Goal: Task Accomplishment & Management: Use online tool/utility

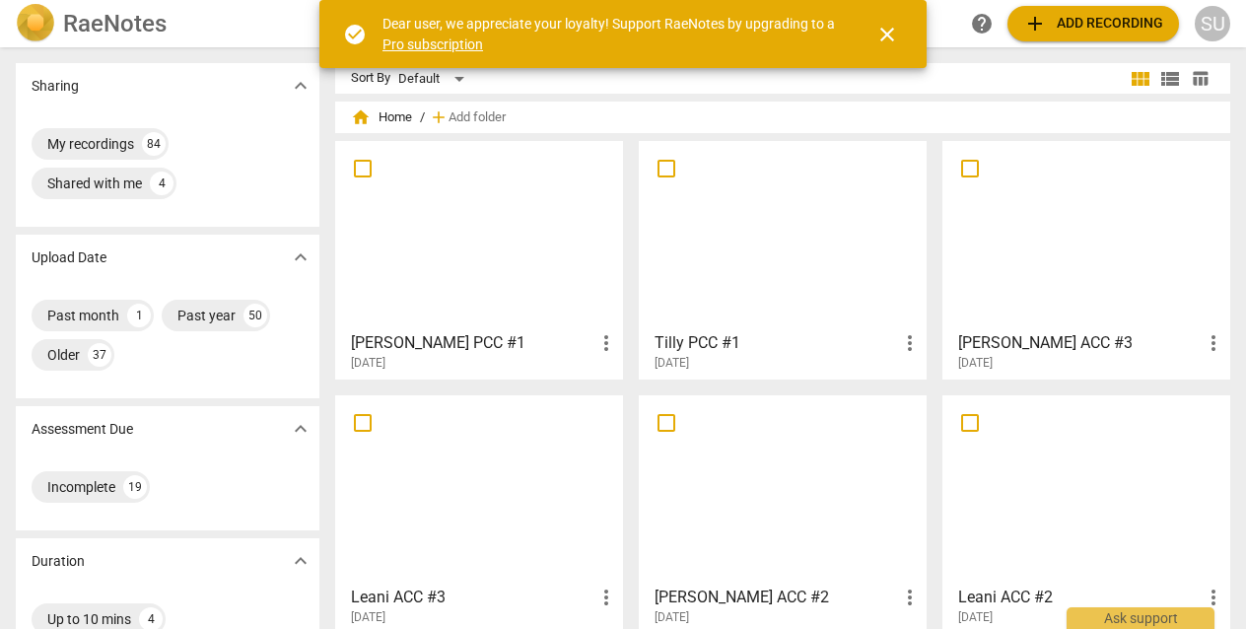
click at [1064, 34] on span "add Add recording" at bounding box center [1093, 24] width 140 height 24
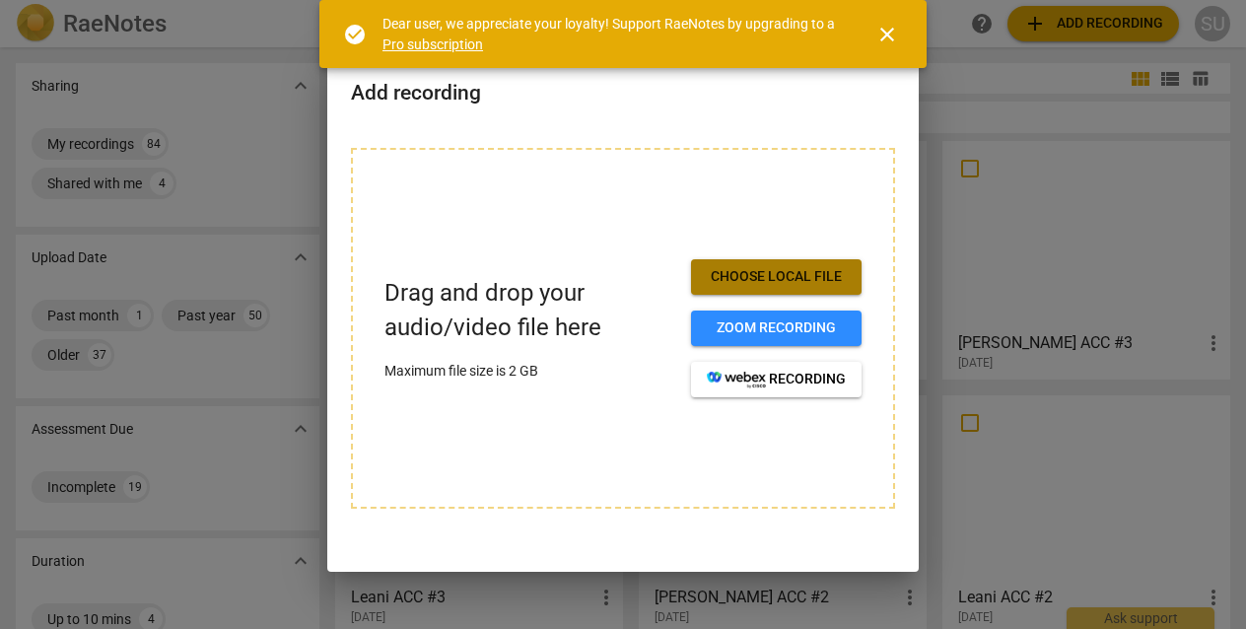
click at [753, 280] on span "Choose local file" at bounding box center [776, 277] width 139 height 20
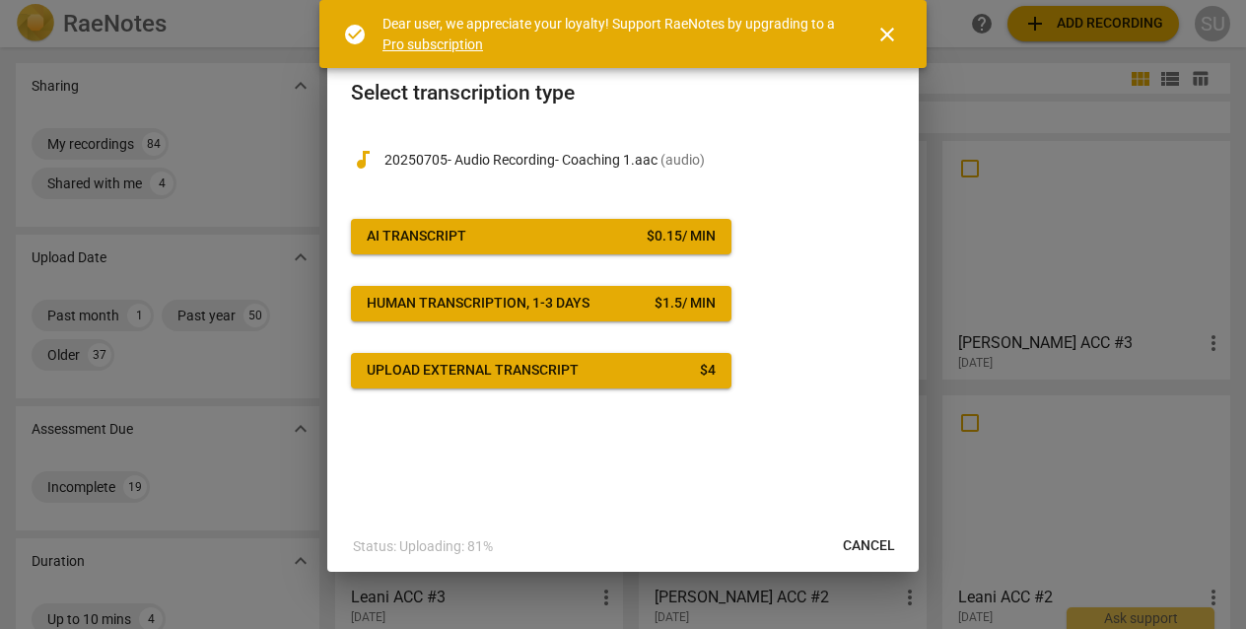
click at [492, 250] on button "AI Transcript $ 0.15 / min" at bounding box center [541, 236] width 381 height 35
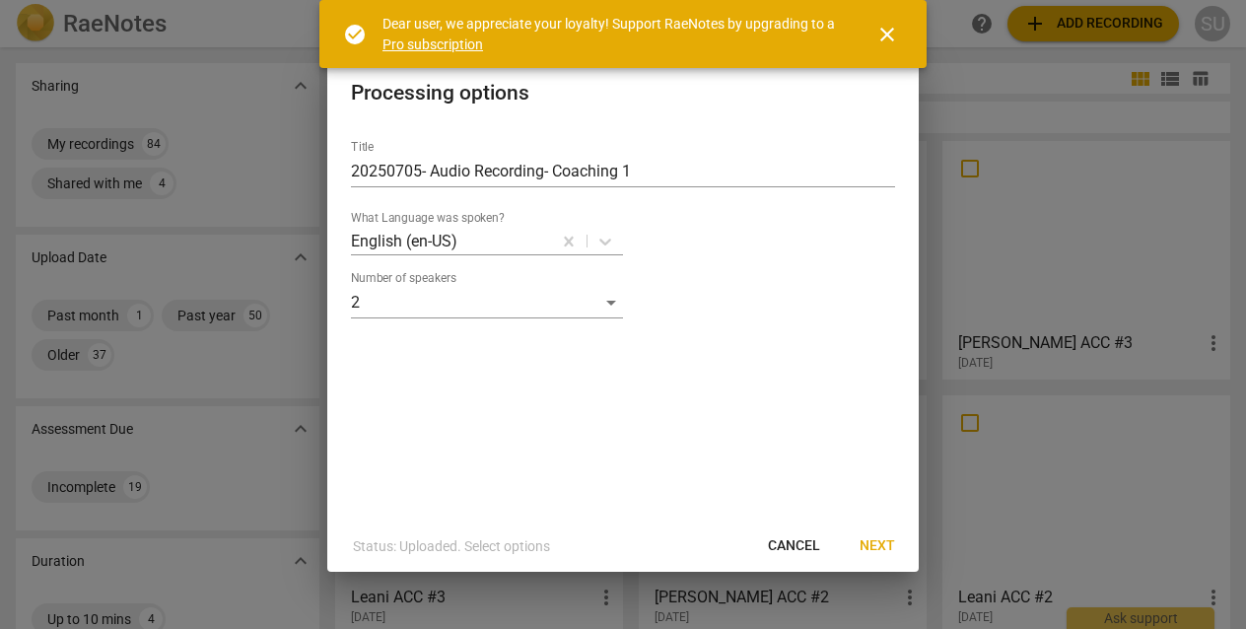
click at [881, 543] on span "Next" at bounding box center [877, 546] width 35 height 20
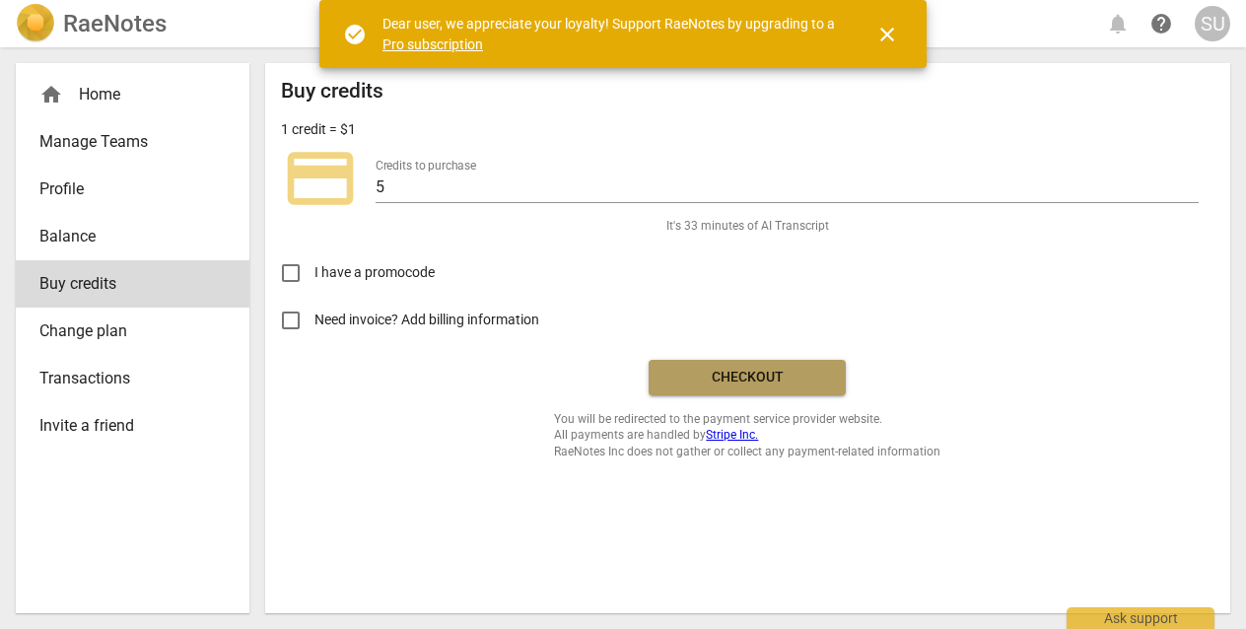
click at [732, 383] on span "Checkout" at bounding box center [747, 378] width 166 height 20
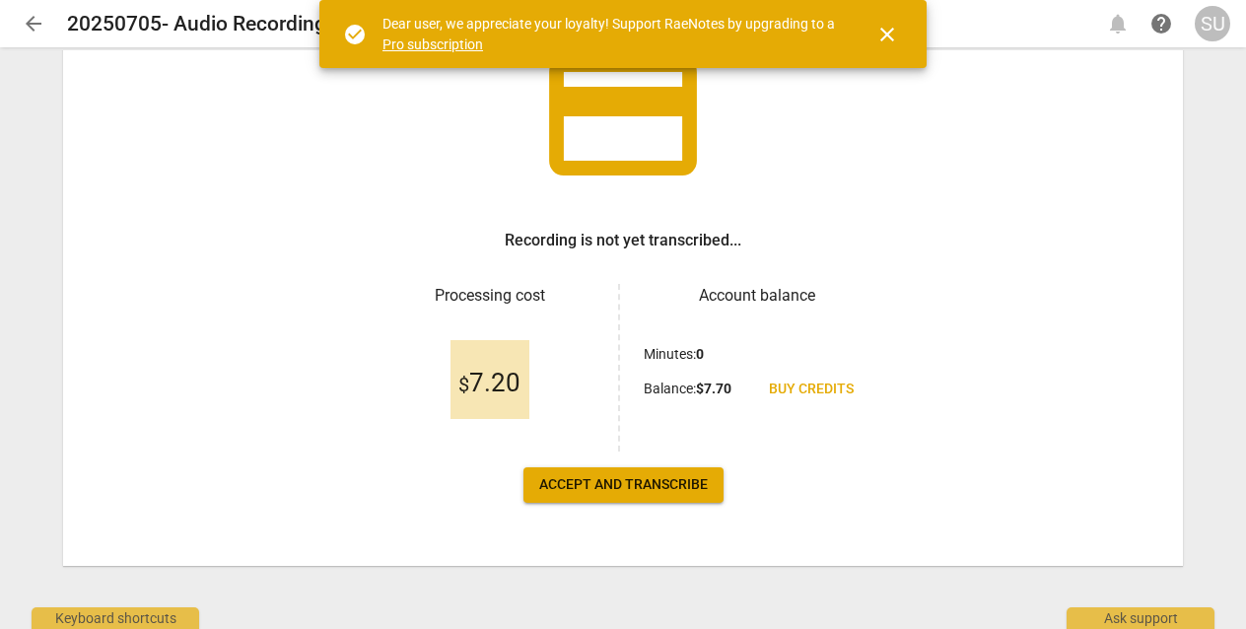
scroll to position [149, 0]
click at [636, 484] on span "Accept and transcribe" at bounding box center [623, 485] width 169 height 20
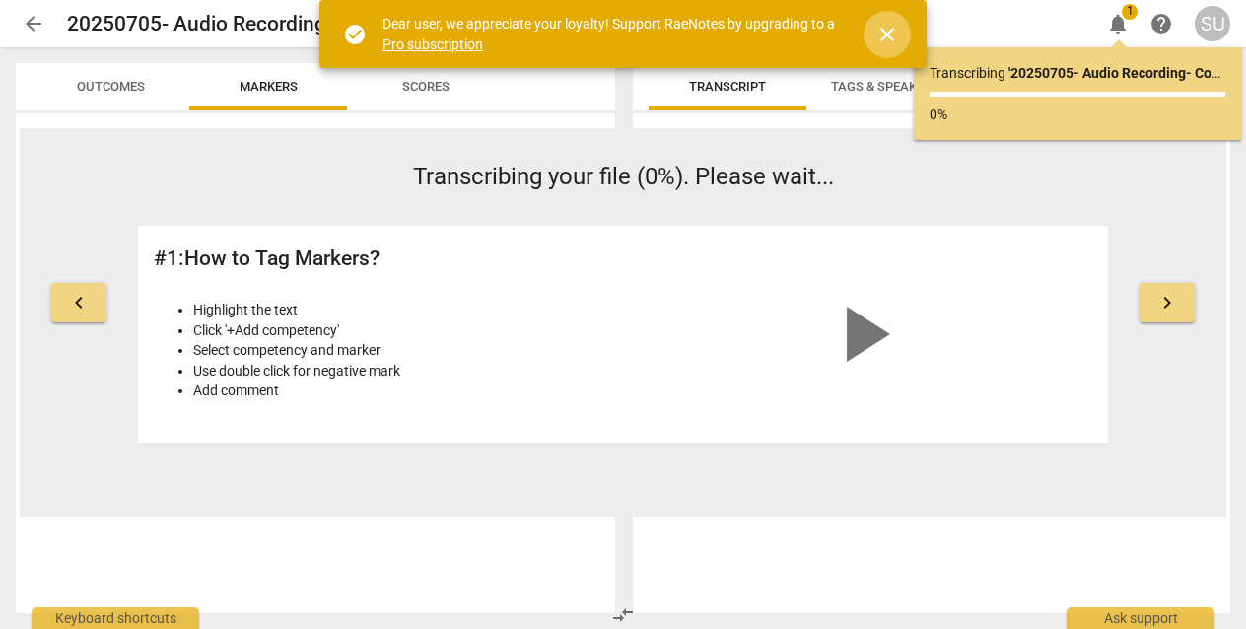
click at [890, 35] on span "close" at bounding box center [887, 35] width 24 height 24
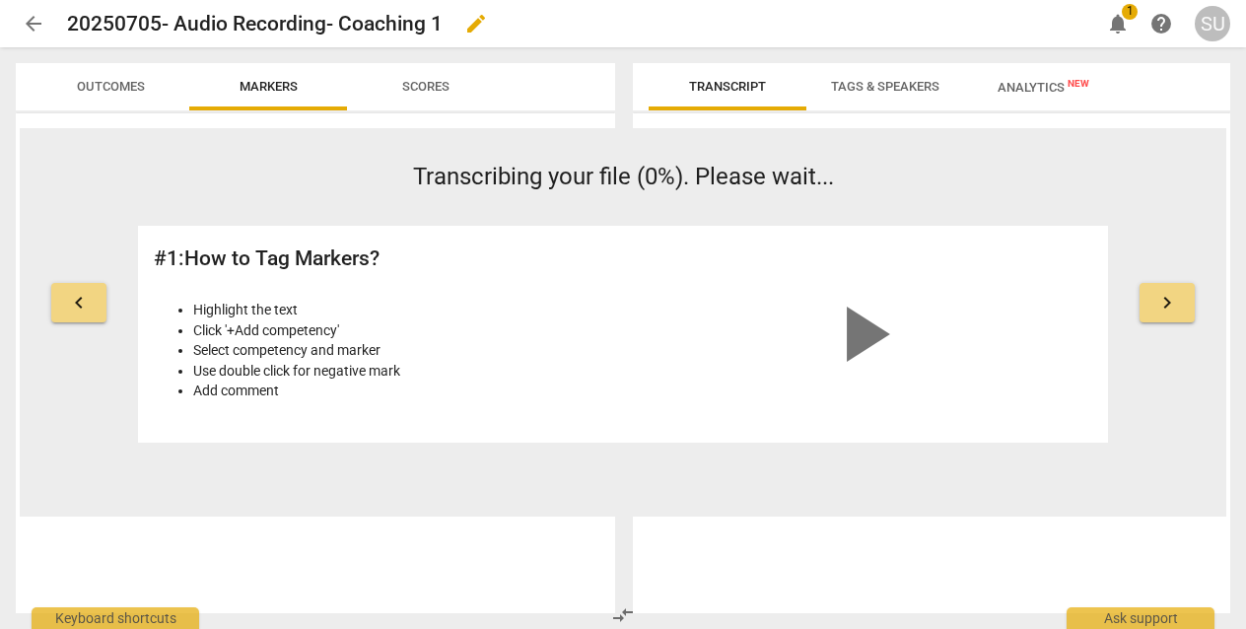
click at [480, 23] on span "edit" at bounding box center [476, 24] width 24 height 24
drag, startPoint x: 444, startPoint y: 21, endPoint x: 70, endPoint y: 20, distance: 373.6
click at [479, 24] on span "edit" at bounding box center [476, 24] width 24 height 24
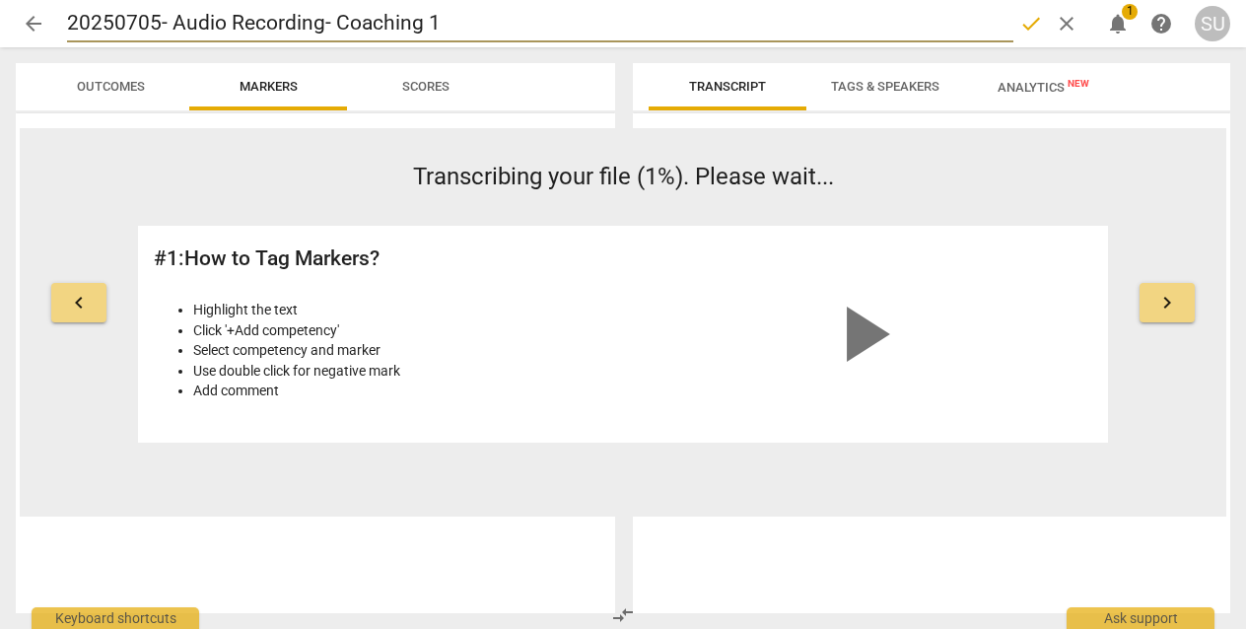
drag, startPoint x: 396, startPoint y: 27, endPoint x: 60, endPoint y: 34, distance: 336.3
click at [60, 34] on div "arrow_back 20250705- Audio Recording- Coaching 1 done clear notifications 1 hel…" at bounding box center [623, 23] width 1215 height 37
type input "[PERSON_NAME] ACC #1"
click at [564, 15] on input "[PERSON_NAME] ACC #1" at bounding box center [540, 23] width 946 height 37
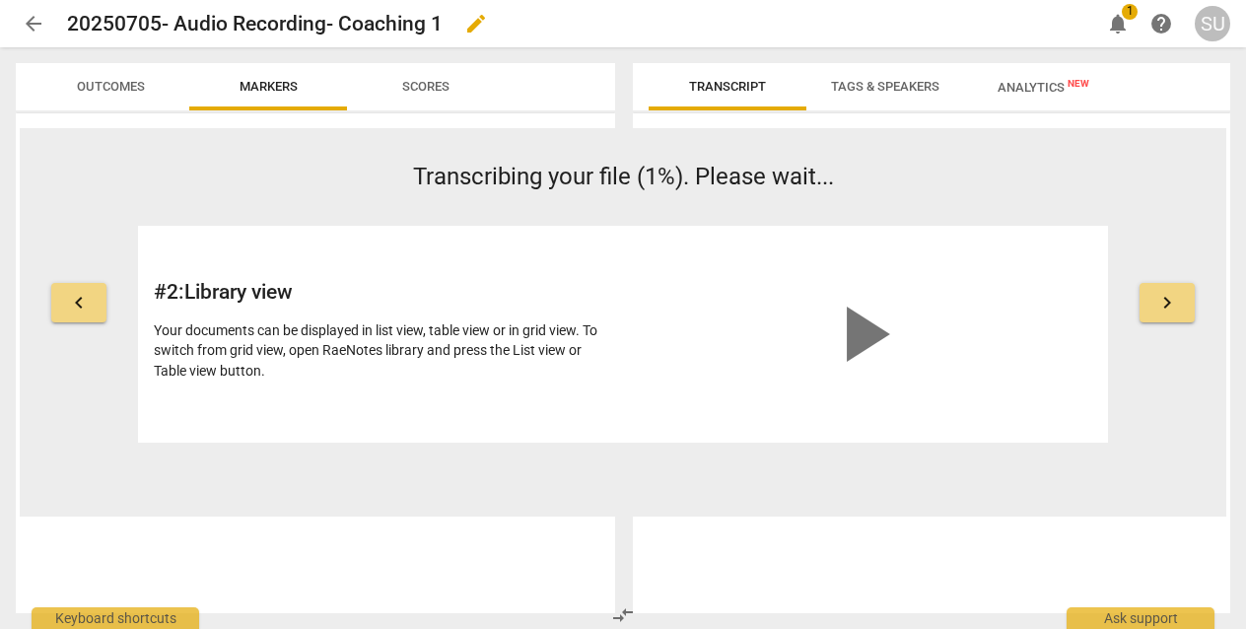
click at [478, 31] on span "edit" at bounding box center [476, 24] width 24 height 24
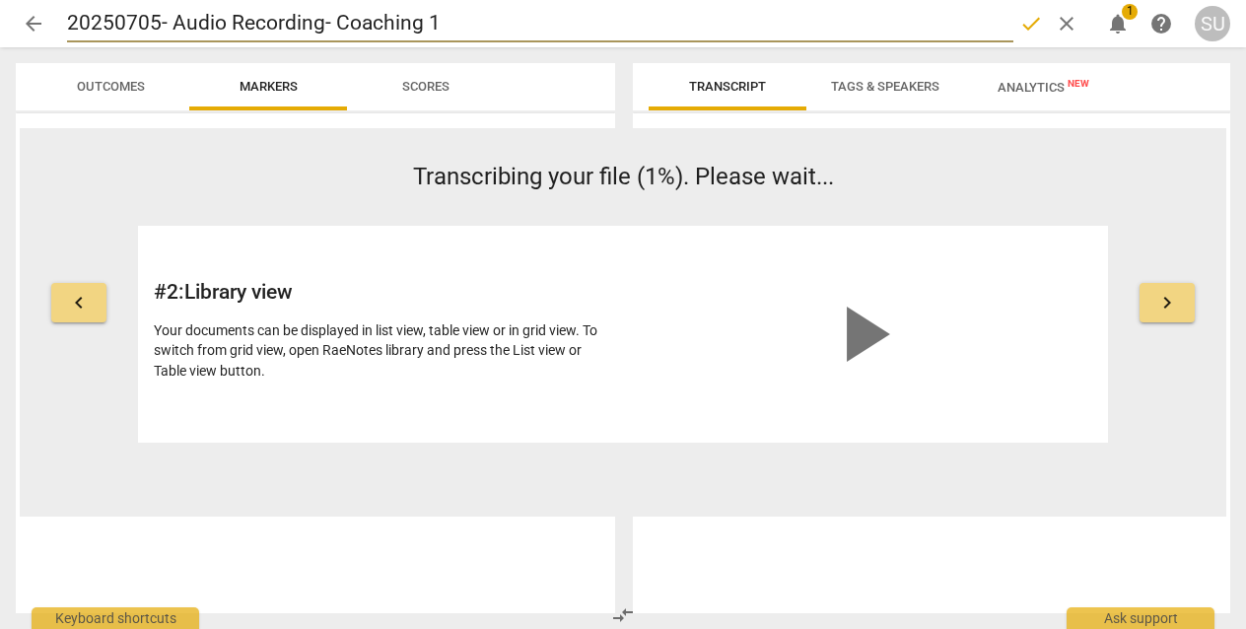
drag, startPoint x: 440, startPoint y: 22, endPoint x: -11, endPoint y: 19, distance: 450.6
click at [0, 0] on html "arrow_back 20250705- Audio Recording- Coaching 1 done clear notifications 1 hel…" at bounding box center [623, 0] width 1246 height 0
type input "[PERSON_NAME] ACC #1"
click at [1032, 26] on span "done" at bounding box center [1031, 24] width 24 height 24
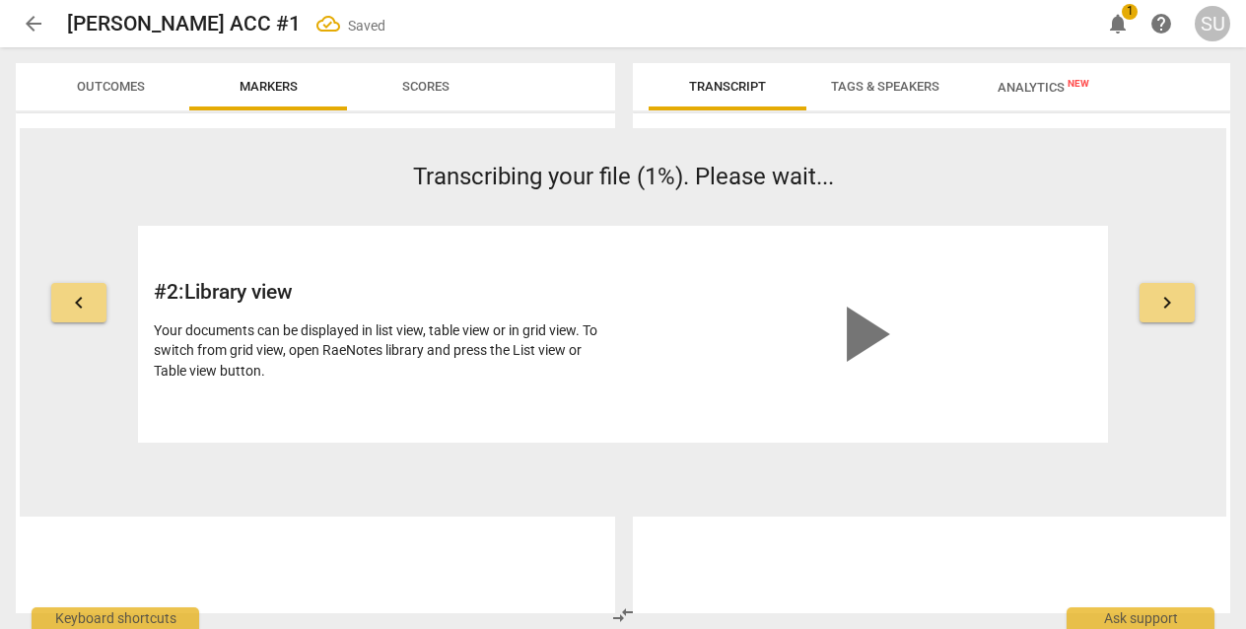
click at [35, 23] on span "arrow_back" at bounding box center [34, 24] width 24 height 24
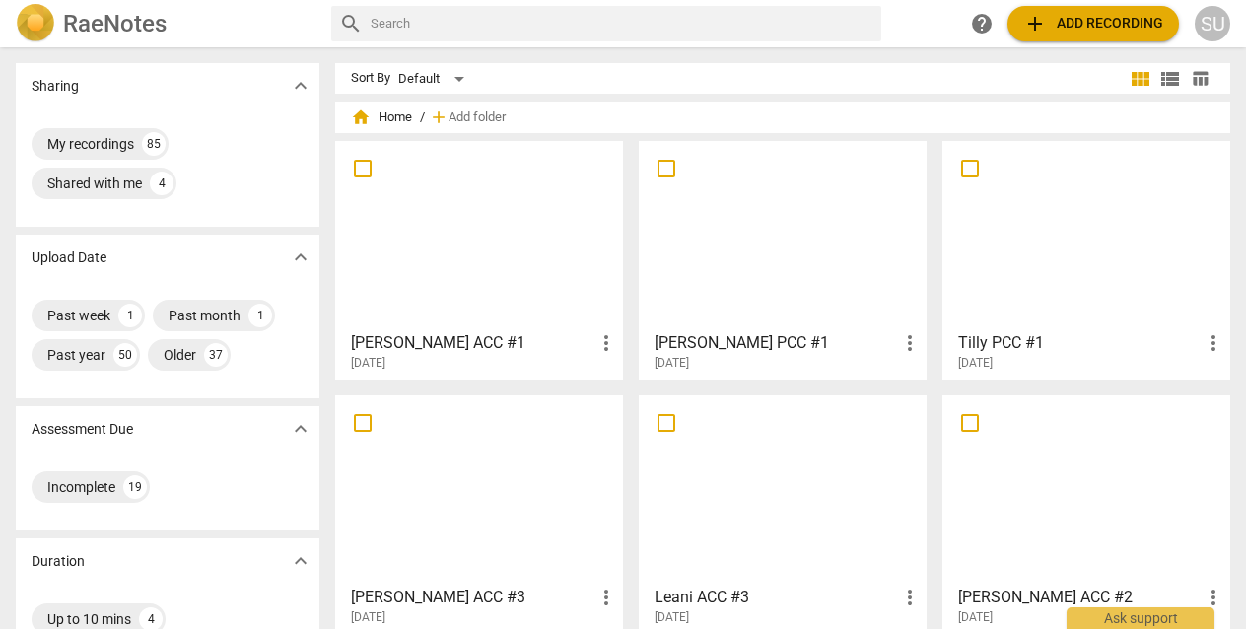
click at [510, 243] on div at bounding box center [479, 235] width 274 height 174
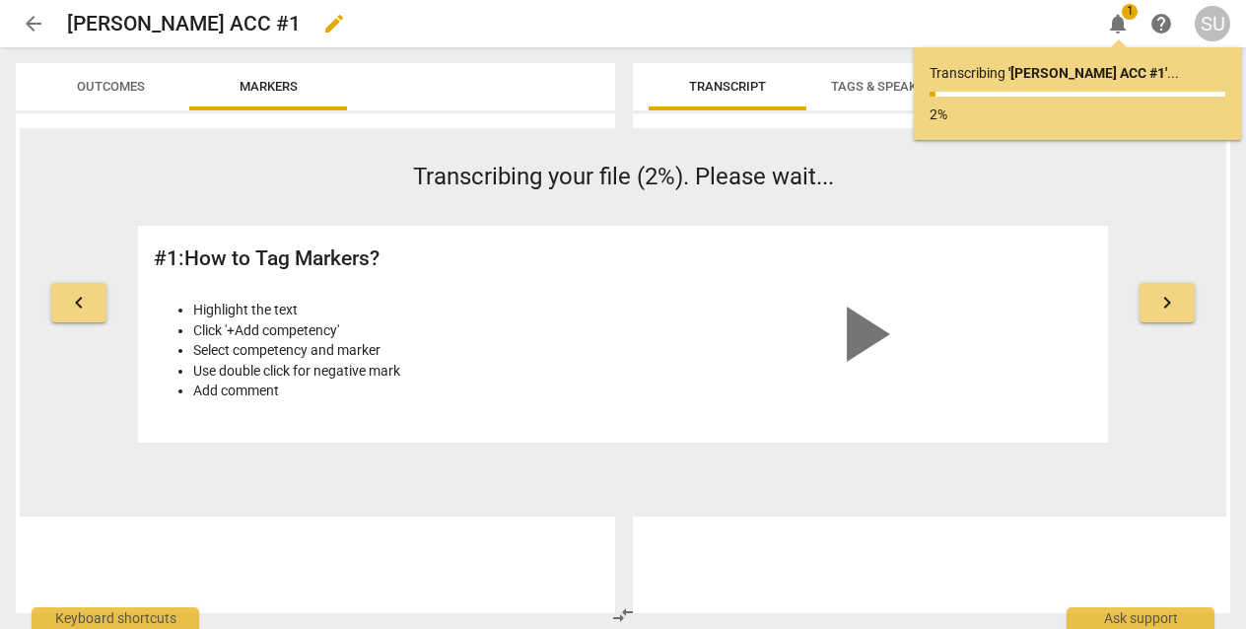
click at [322, 20] on span "edit" at bounding box center [334, 24] width 24 height 24
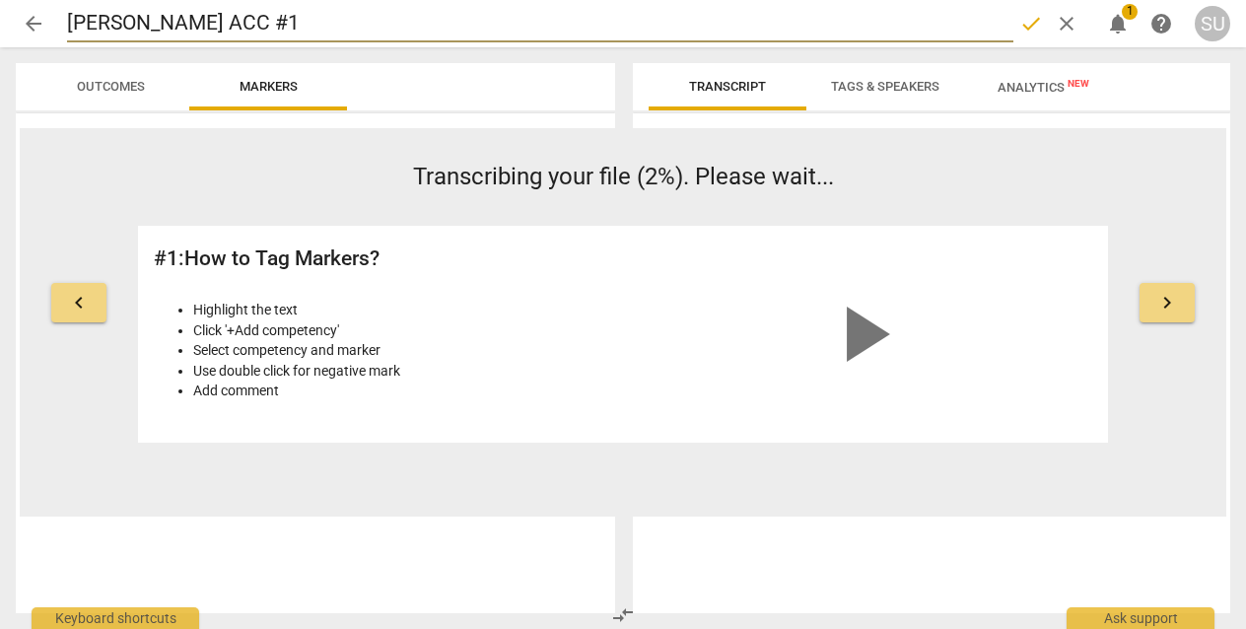
click at [117, 20] on input "Ella ACC #1" at bounding box center [540, 23] width 946 height 37
type input "[PERSON_NAME] PCC #1"
click at [1030, 24] on span "done" at bounding box center [1031, 24] width 24 height 24
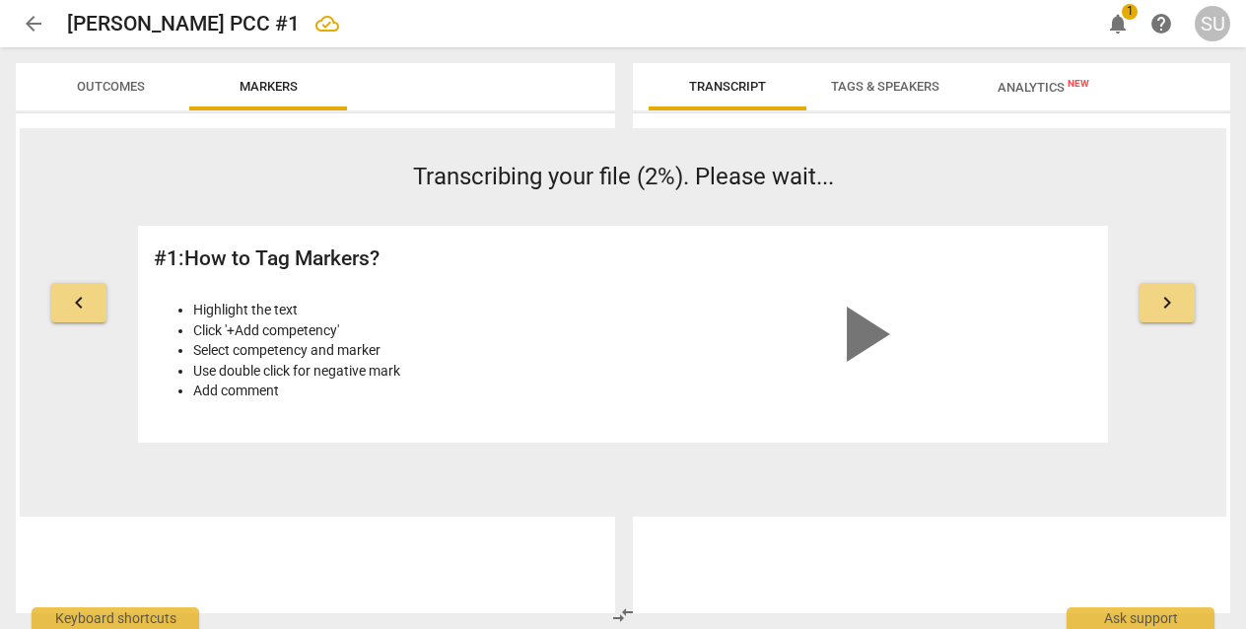
click at [35, 24] on span "arrow_back" at bounding box center [34, 24] width 24 height 24
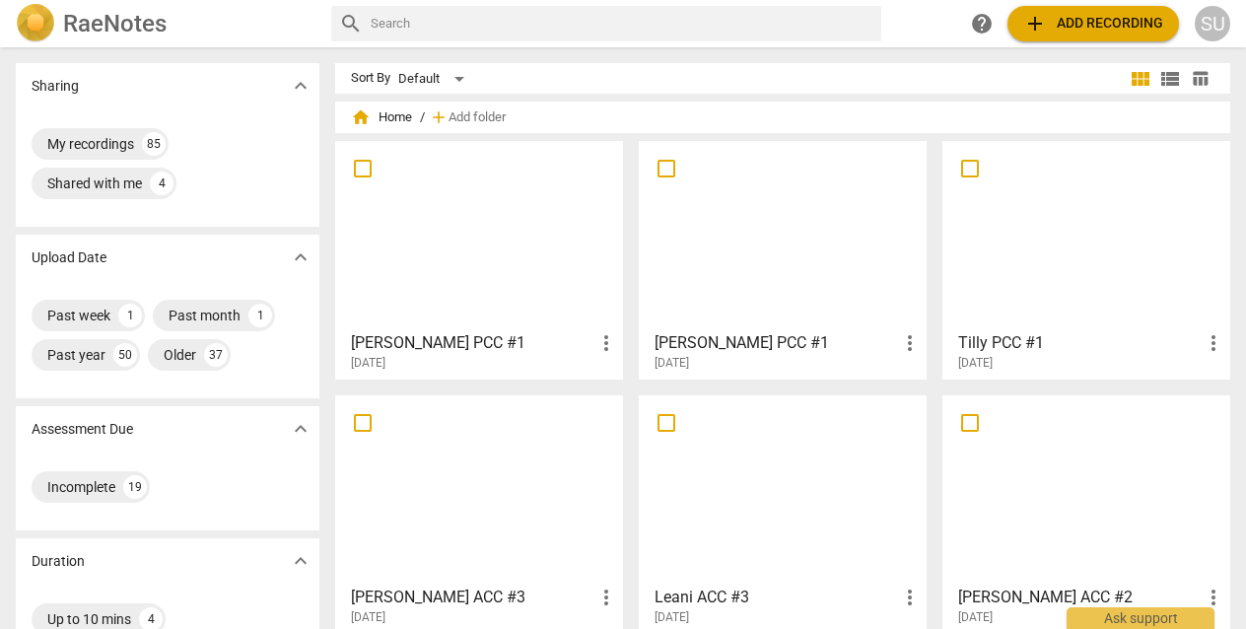
click at [527, 275] on div at bounding box center [479, 235] width 274 height 174
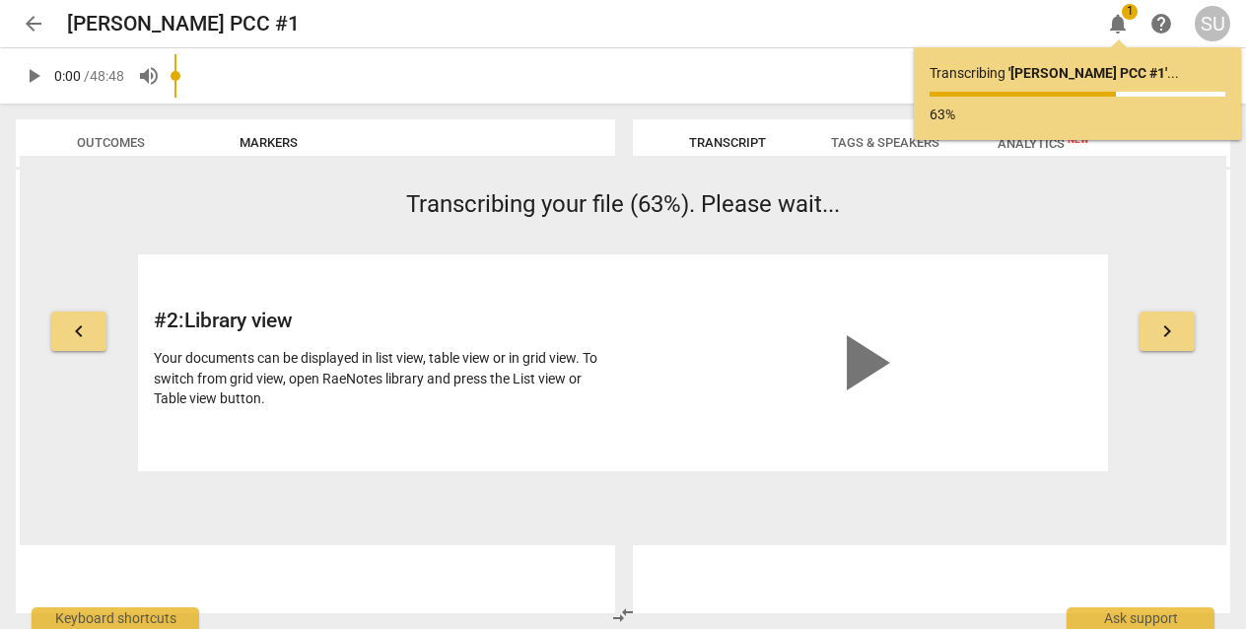
click at [34, 26] on span "arrow_back" at bounding box center [34, 24] width 24 height 24
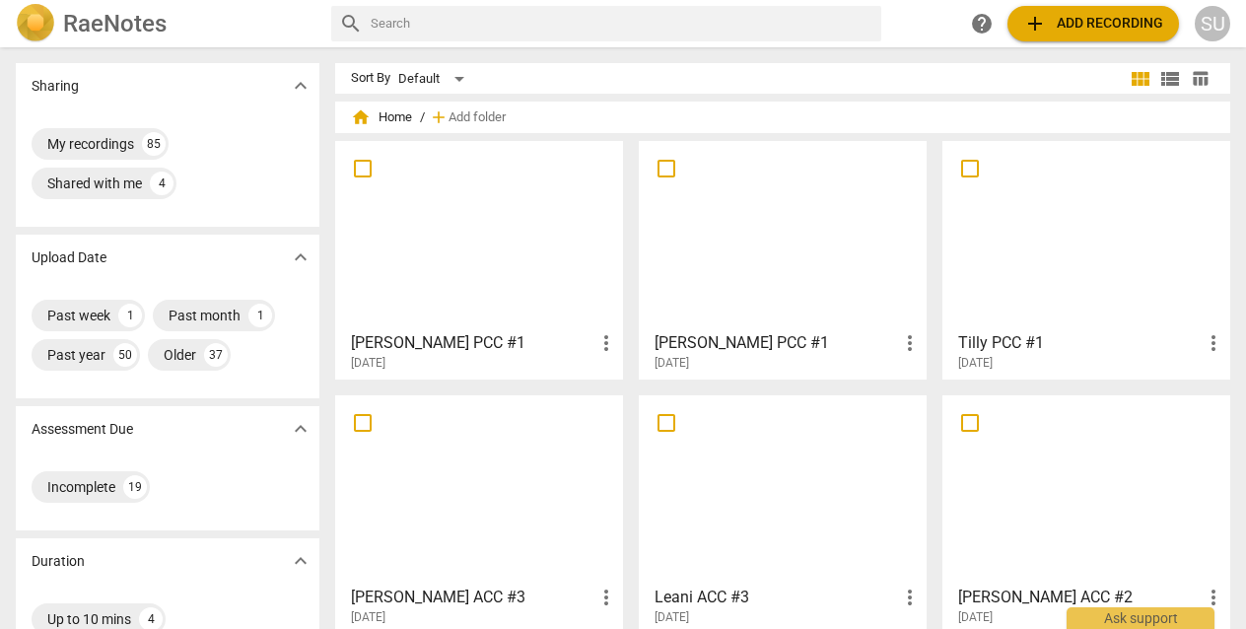
click at [1066, 28] on span "add Add recording" at bounding box center [1093, 24] width 140 height 24
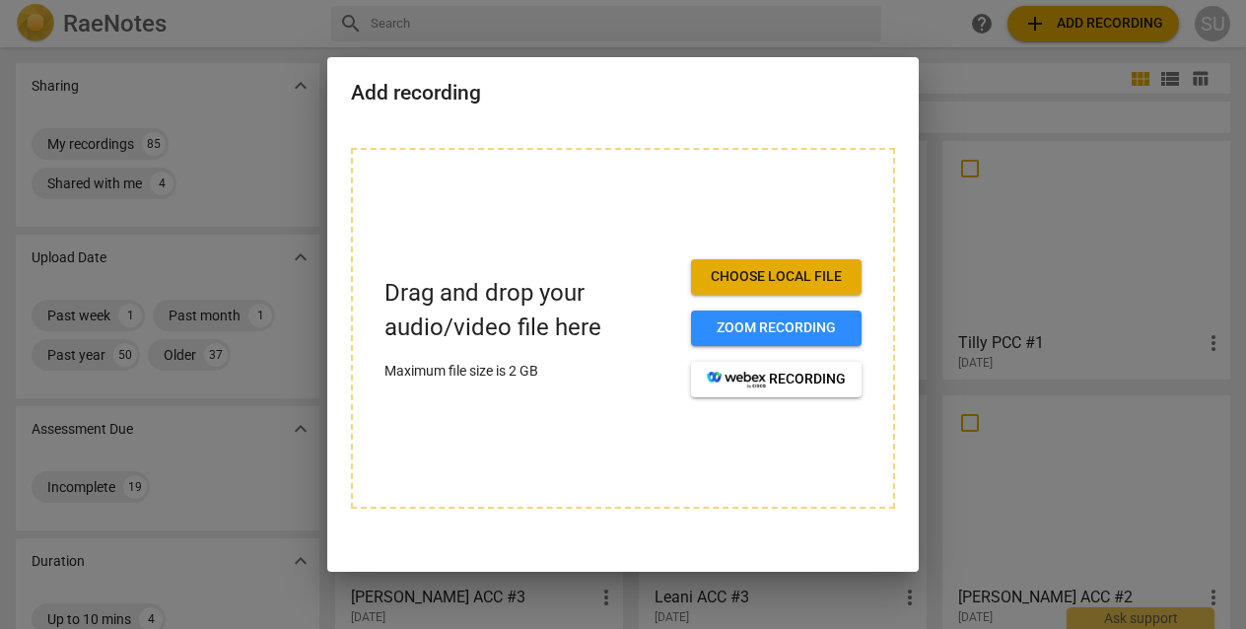
click at [774, 272] on span "Choose local file" at bounding box center [776, 277] width 139 height 20
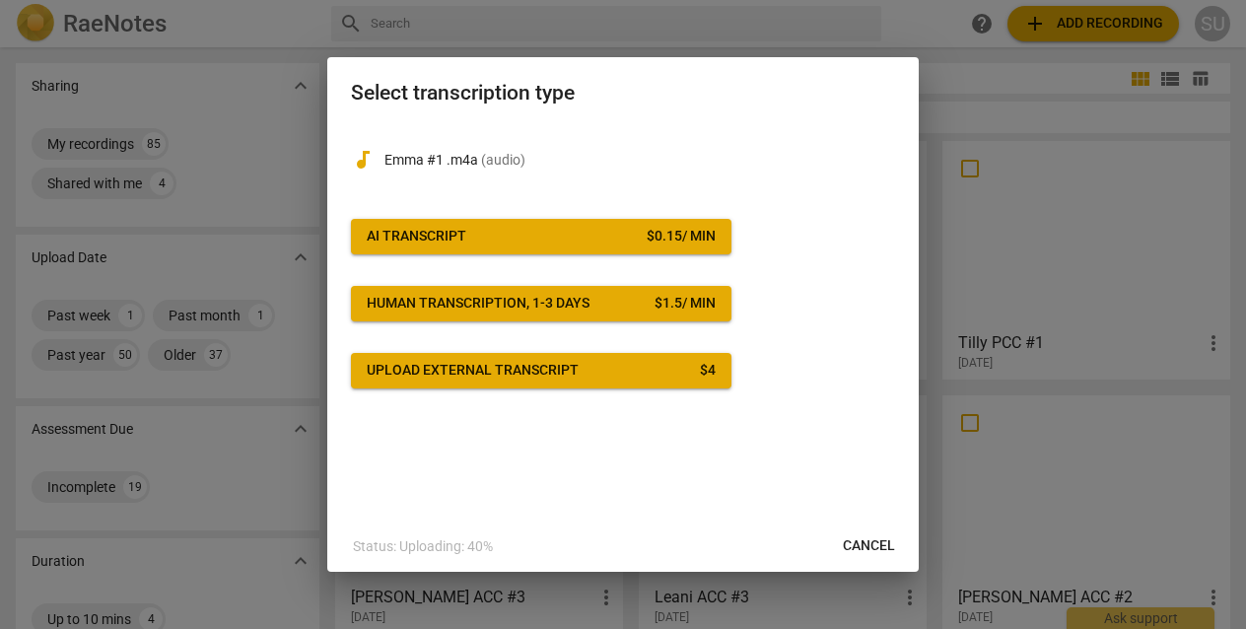
click at [544, 254] on div "audiotrack Emma #1 .m4a ( audio ) AI Transcript $ 0.15 / min Human transcriptio…" at bounding box center [623, 256] width 544 height 264
click at [539, 240] on span "AI Transcript $ 0.15 / min" at bounding box center [541, 237] width 349 height 20
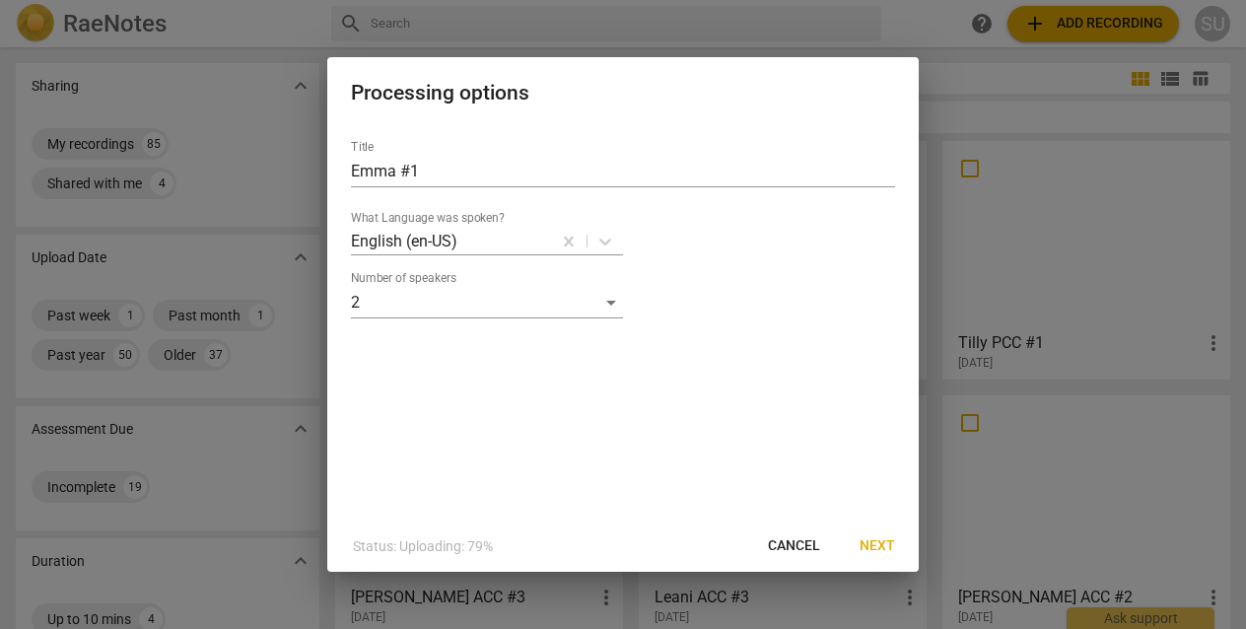
click at [874, 546] on span "Next" at bounding box center [877, 546] width 35 height 20
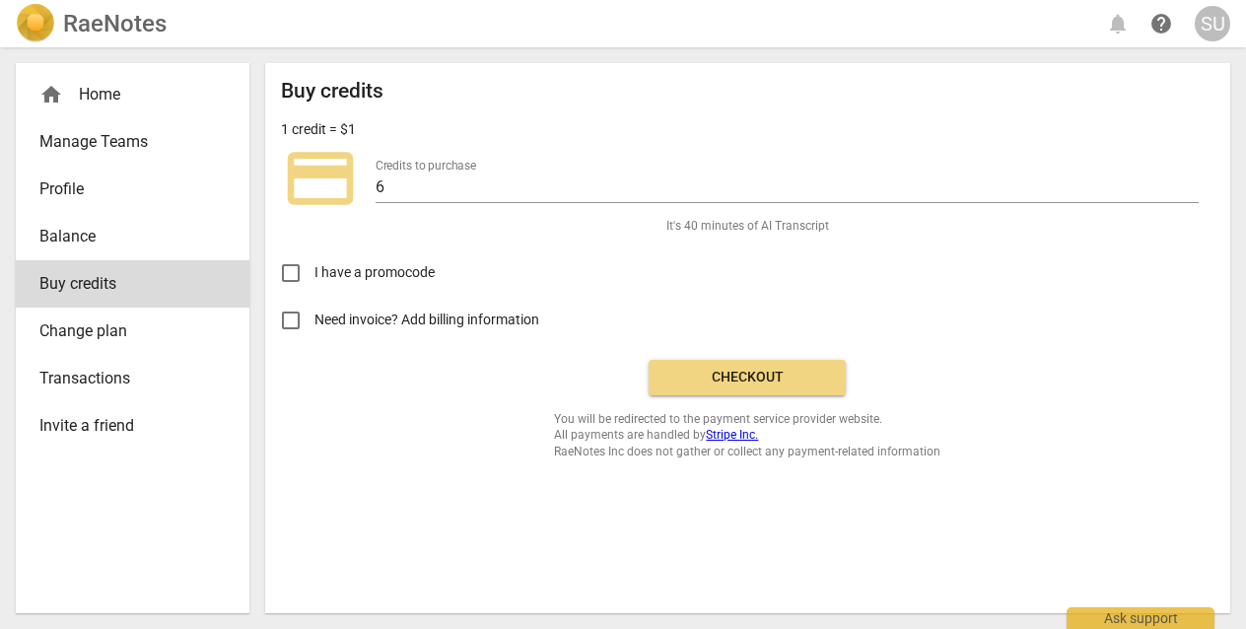
click at [717, 386] on button "Checkout" at bounding box center [747, 377] width 197 height 35
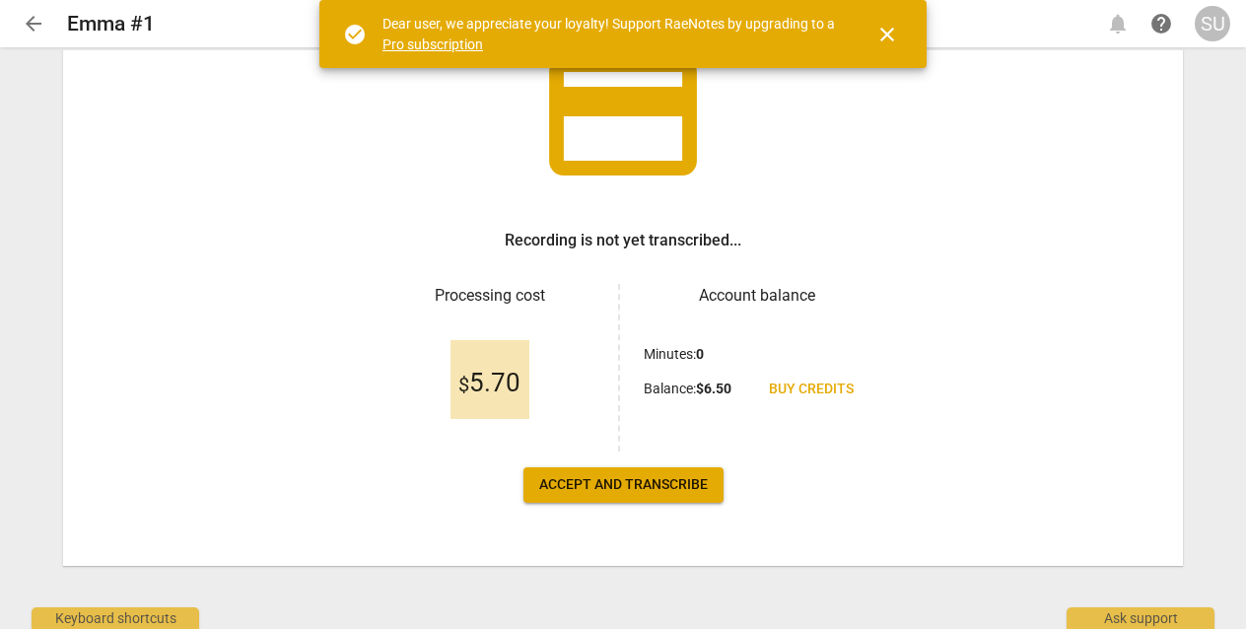
scroll to position [149, 0]
click at [644, 486] on span "Accept and transcribe" at bounding box center [623, 485] width 169 height 20
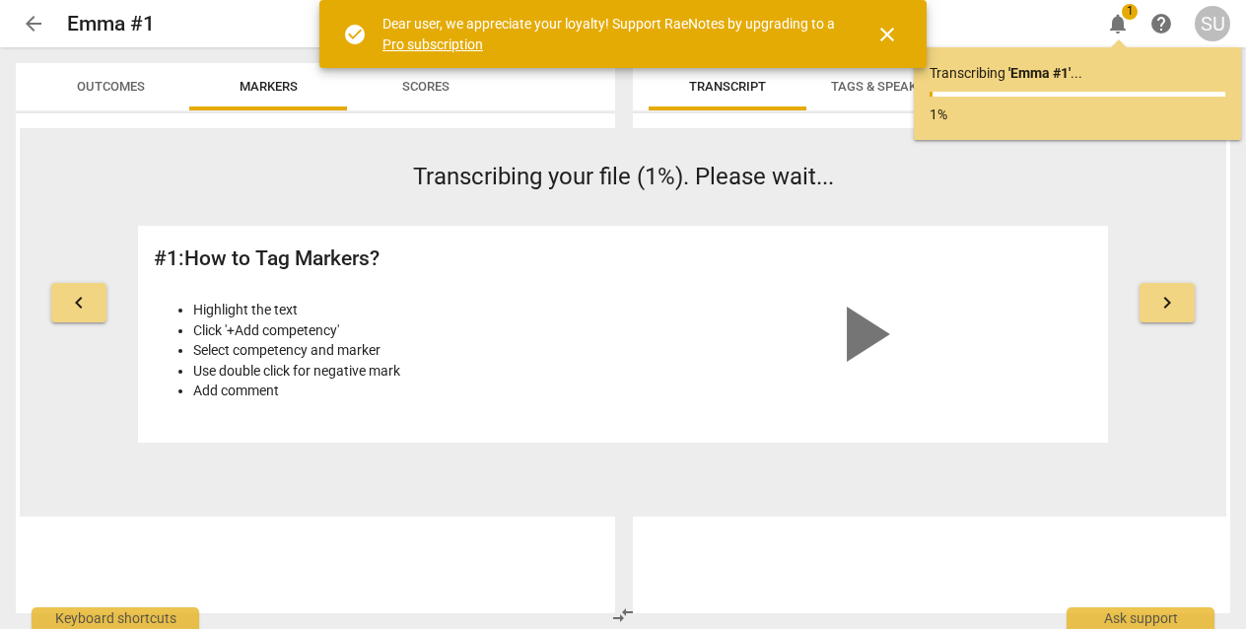
click at [889, 31] on span "close" at bounding box center [887, 35] width 24 height 24
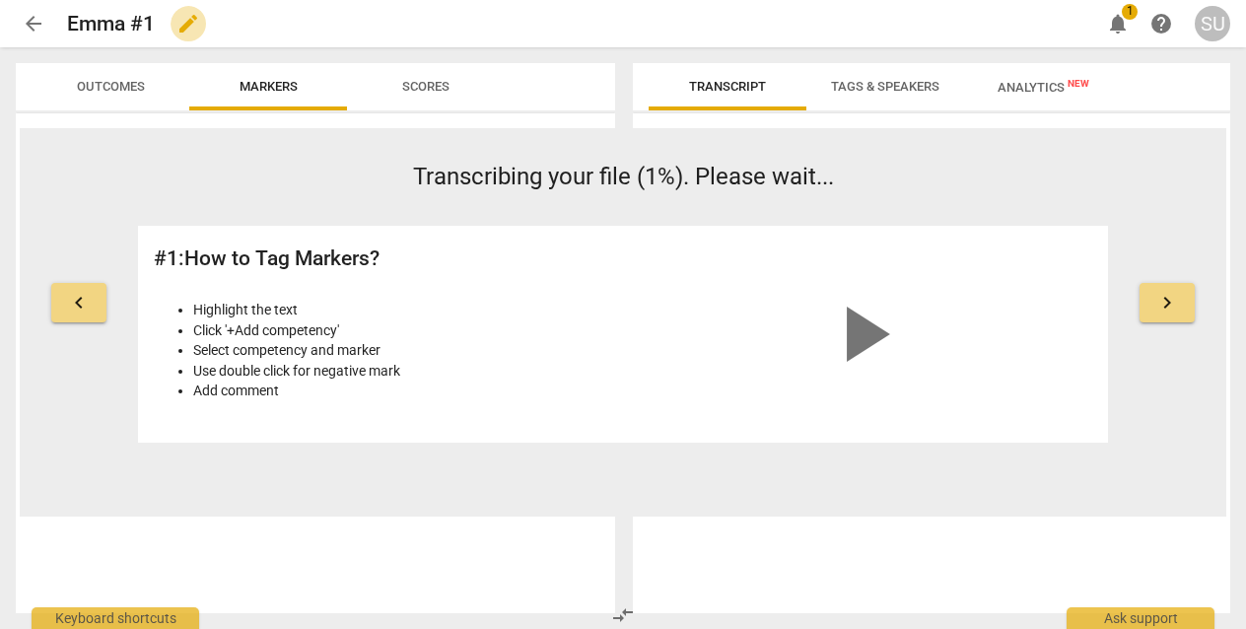
click at [184, 25] on span "edit" at bounding box center [188, 24] width 24 height 24
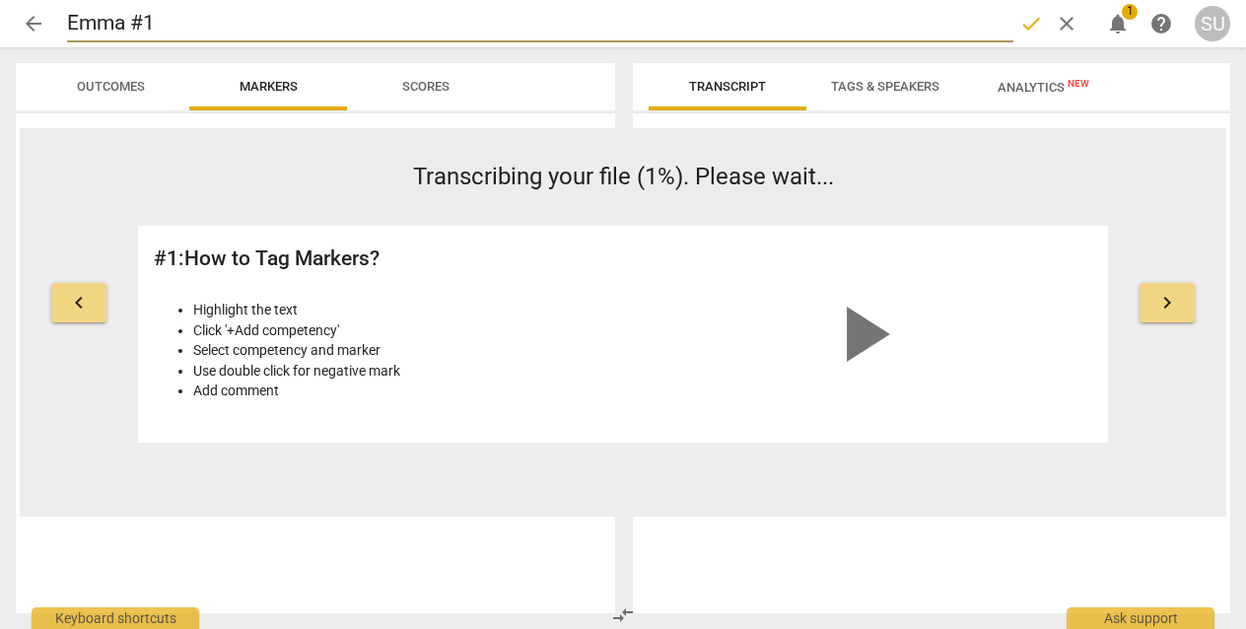
drag, startPoint x: 155, startPoint y: 20, endPoint x: 50, endPoint y: 17, distance: 104.5
click at [50, 17] on div "arrow_back [PERSON_NAME] #1 done clear notifications 1 help SU" at bounding box center [623, 23] width 1215 height 37
type input "[PERSON_NAME] ACC #1"
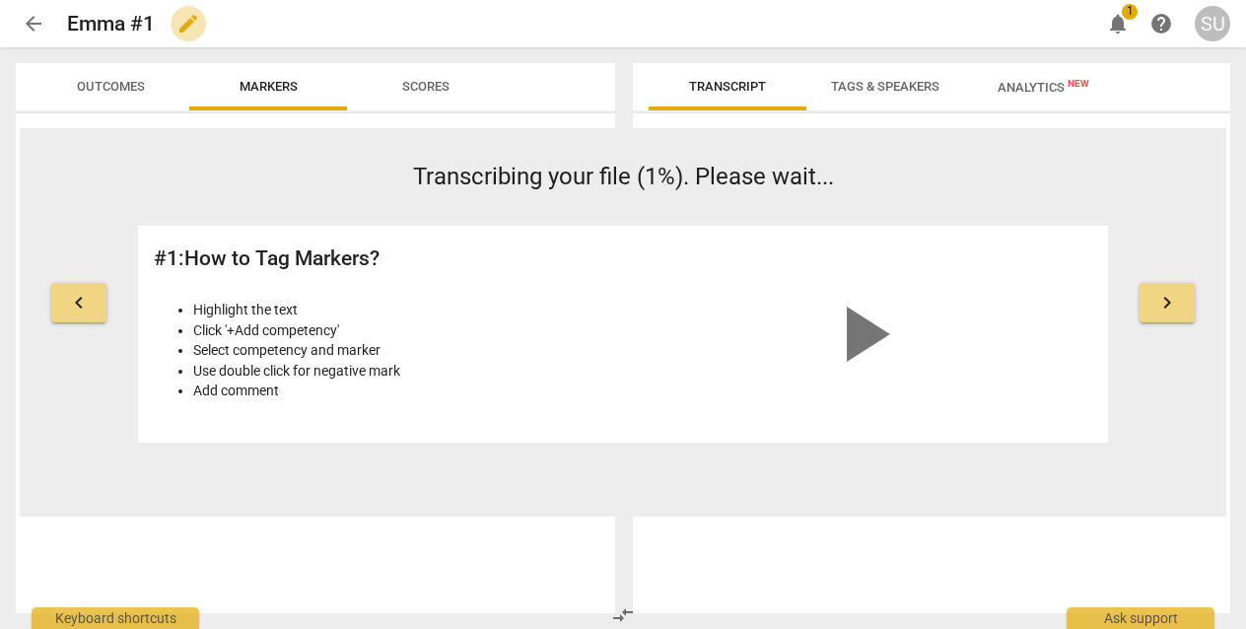
click at [193, 21] on span "edit" at bounding box center [188, 24] width 24 height 24
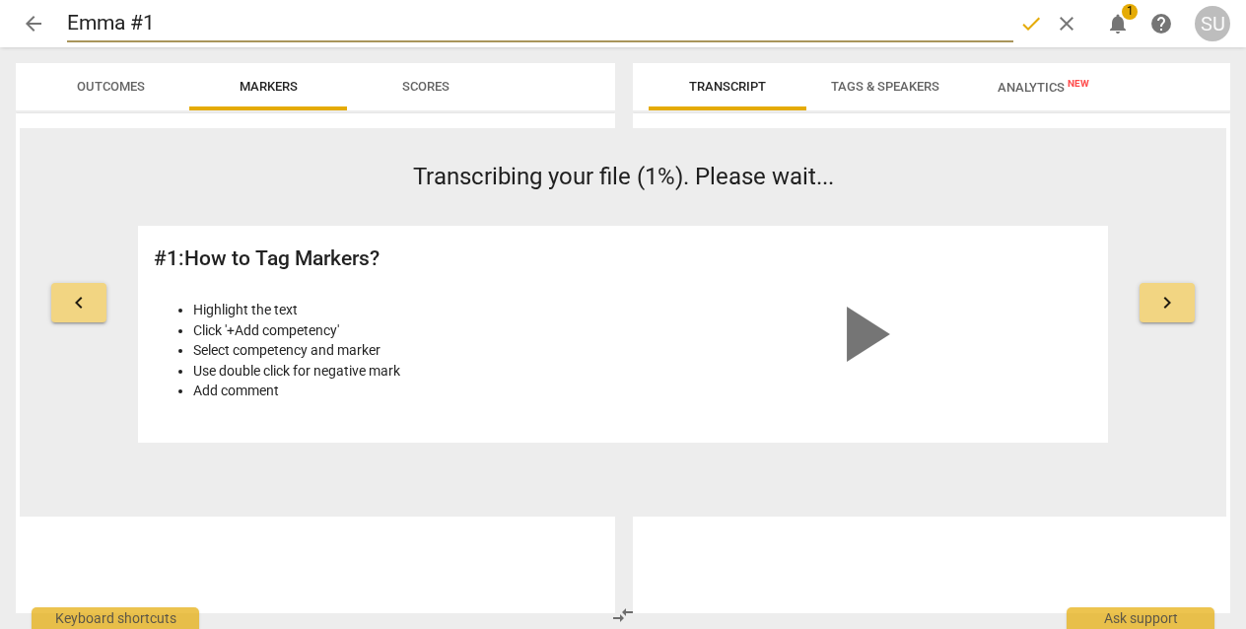
drag, startPoint x: 127, startPoint y: 23, endPoint x: 1, endPoint y: 23, distance: 126.2
click at [1, 23] on header "arrow_back [PERSON_NAME] #1 done clear notifications 1 help SU" at bounding box center [623, 23] width 1246 height 47
type input "[PERSON_NAME] ACC #1"
click at [1025, 27] on span "done" at bounding box center [1031, 24] width 24 height 24
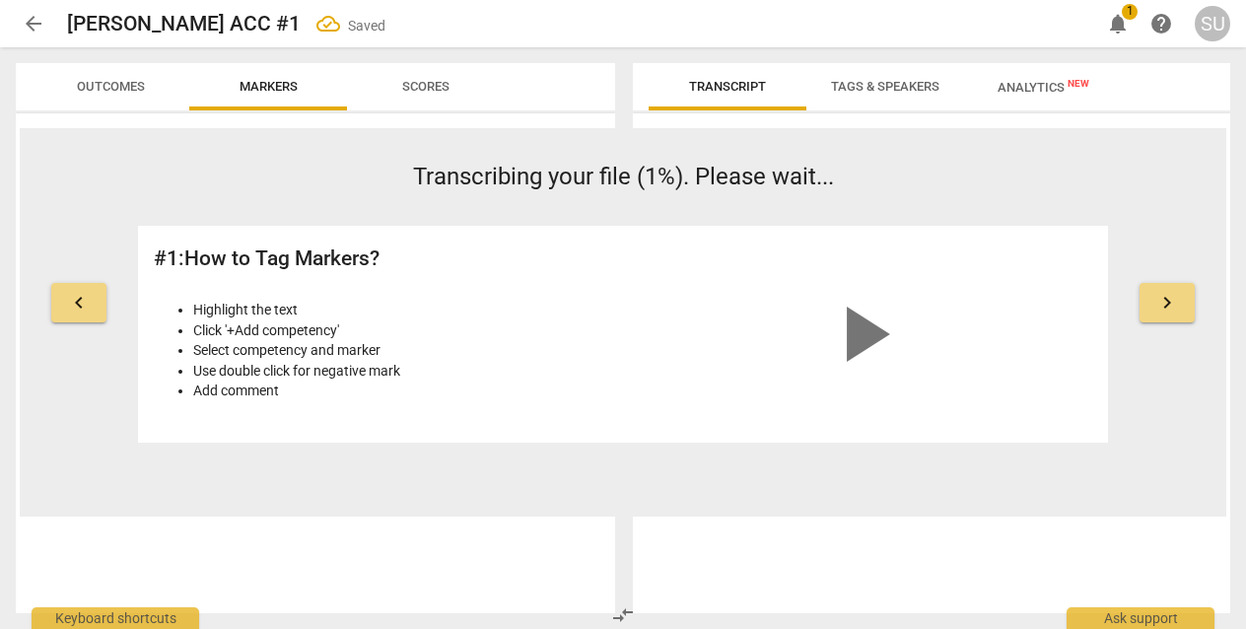
click at [29, 27] on span "arrow_back" at bounding box center [34, 24] width 24 height 24
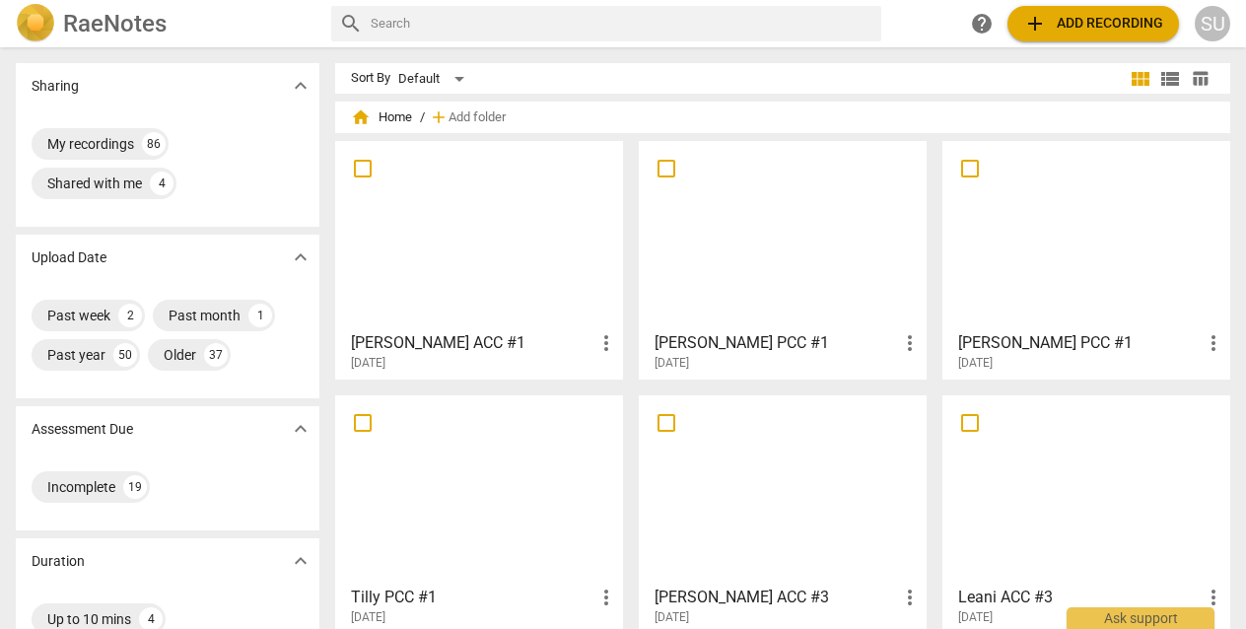
click at [740, 340] on h3 "[PERSON_NAME] PCC #1" at bounding box center [777, 343] width 244 height 24
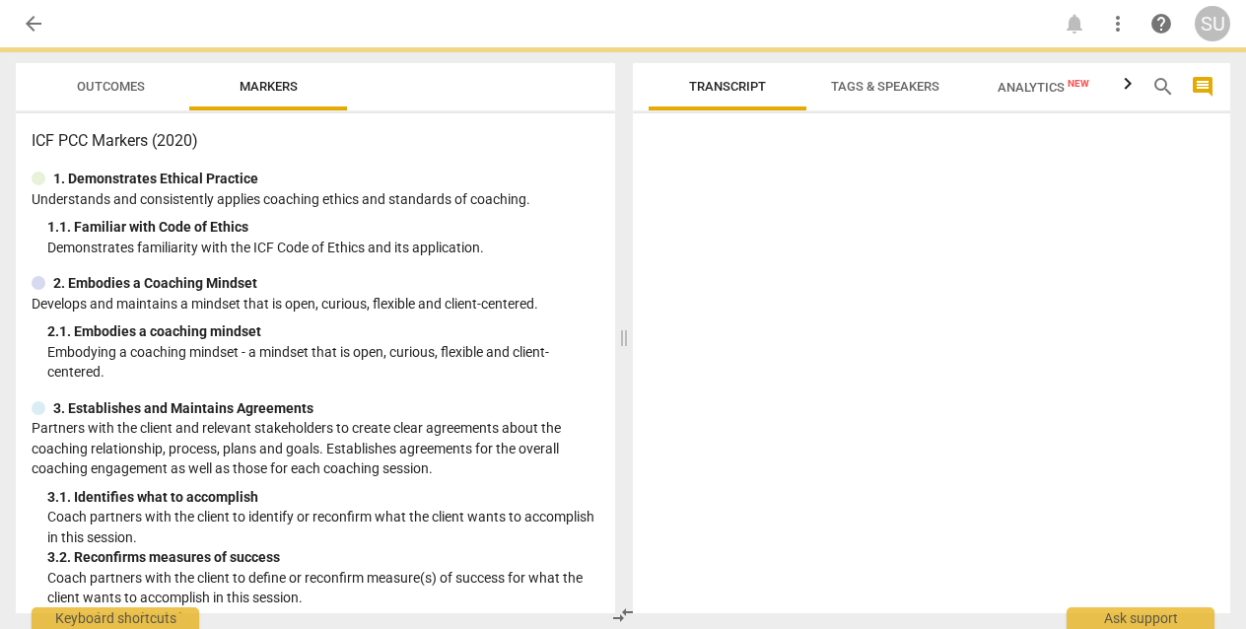
click at [740, 340] on div at bounding box center [931, 367] width 597 height 492
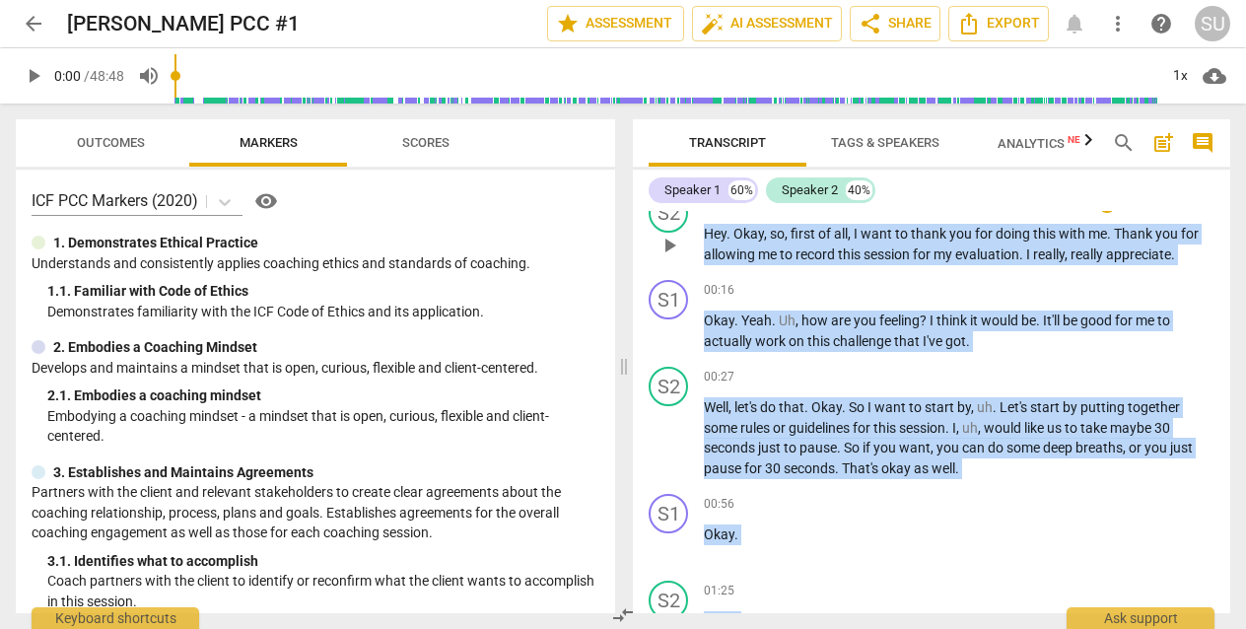
scroll to position [117, 0]
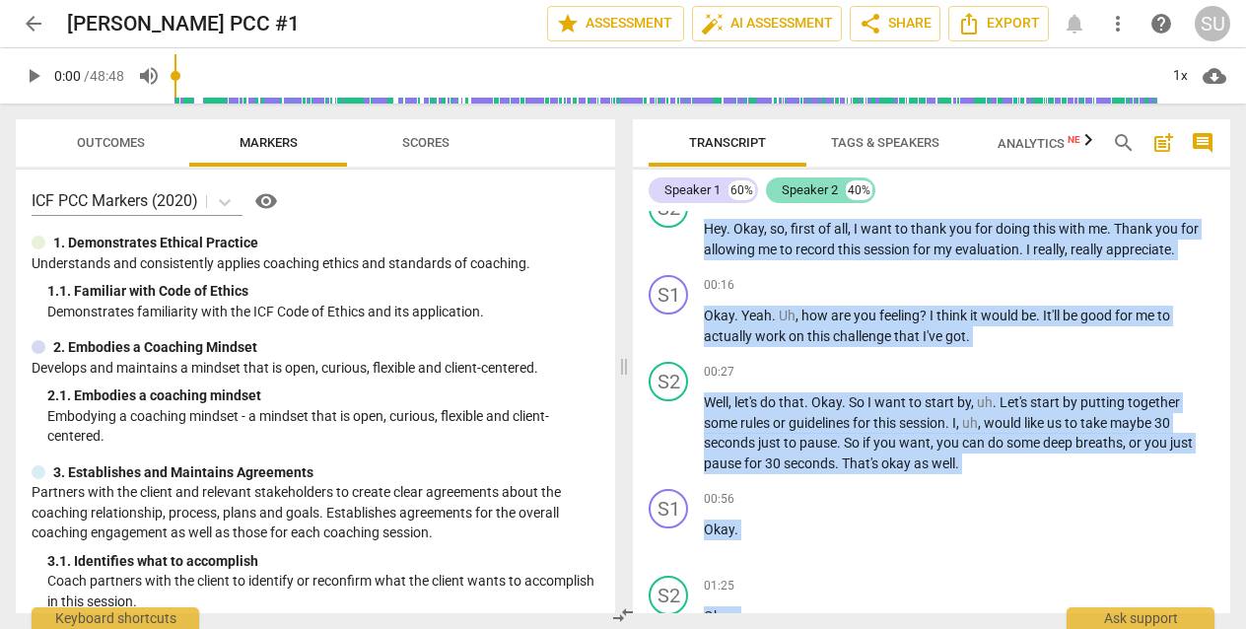
click at [809, 193] on div "Speaker 2" at bounding box center [810, 190] width 56 height 20
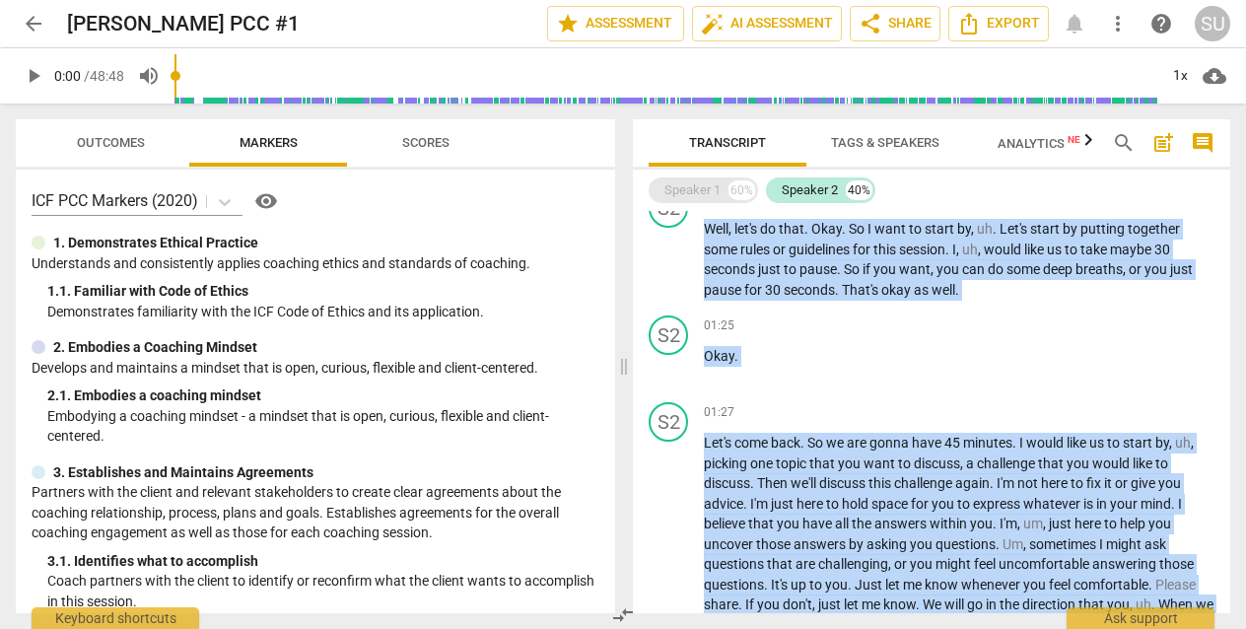
click at [704, 188] on div "Speaker 1" at bounding box center [692, 190] width 56 height 20
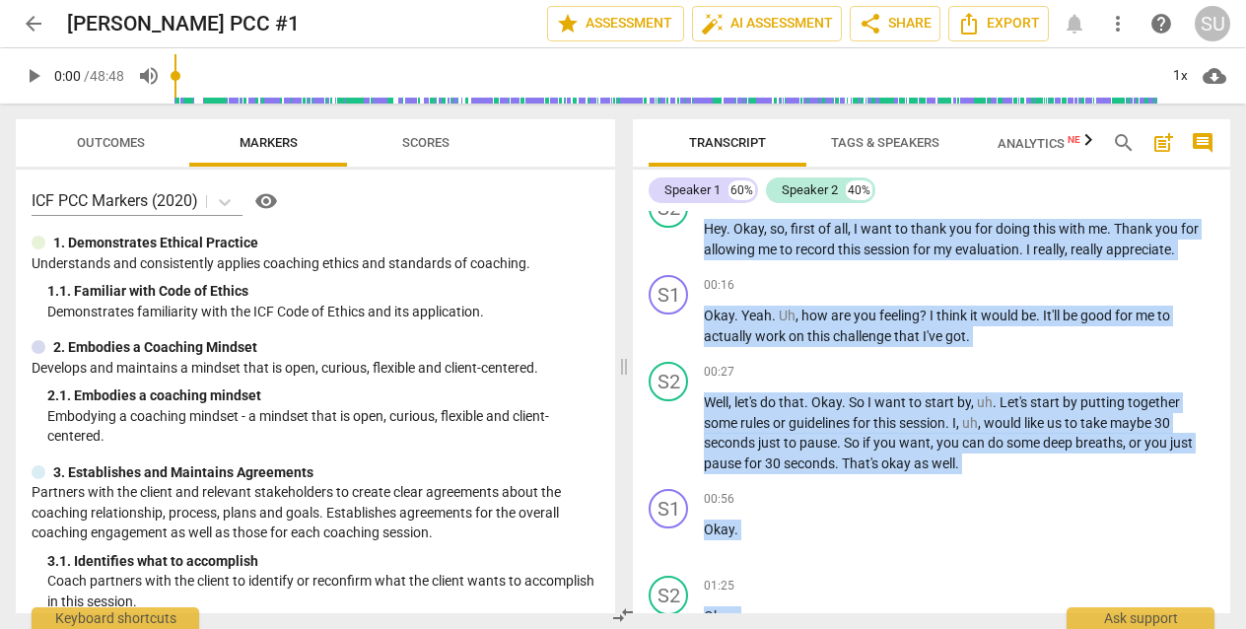
click at [870, 142] on span "Tags & Speakers" at bounding box center [885, 142] width 108 height 15
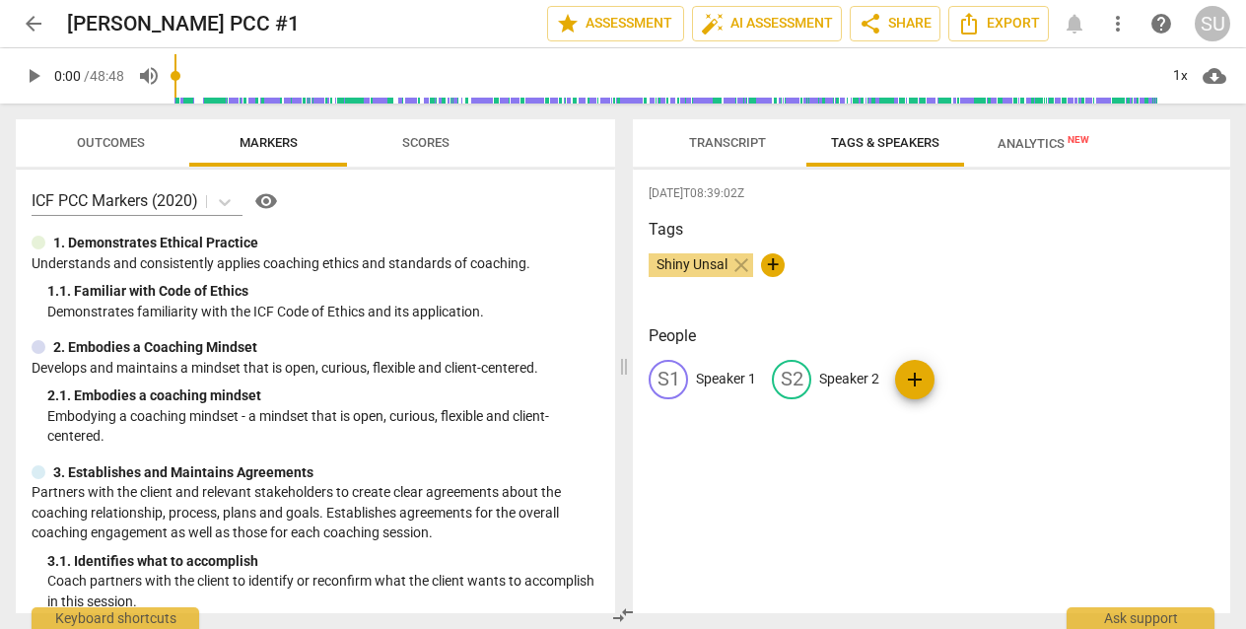
click at [839, 280] on div "Shiny Unsal close +" at bounding box center [932, 272] width 566 height 39
click at [842, 380] on p "Speaker 2" at bounding box center [849, 379] width 60 height 21
type input "Coach"
click at [714, 384] on p "Speaker 1" at bounding box center [726, 379] width 60 height 21
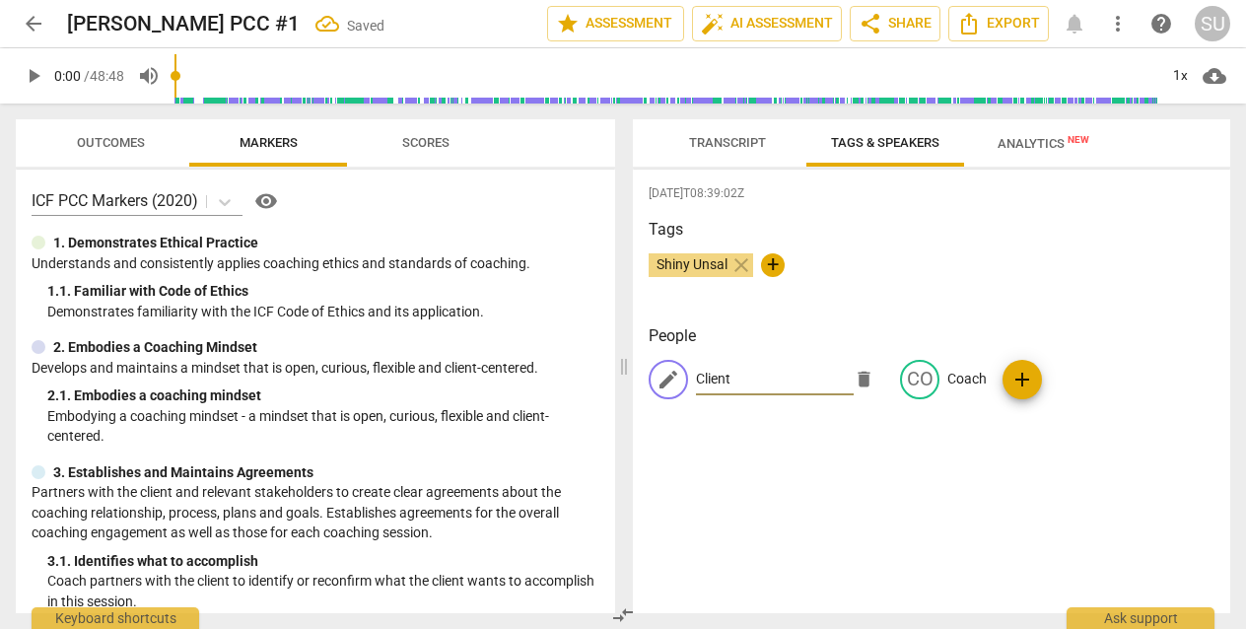
type input "Client"
click at [741, 460] on div "[DATE]T08:39:02Z Tags Shiny Unsal close + People edit Client delete CO Coach add" at bounding box center [931, 392] width 597 height 444
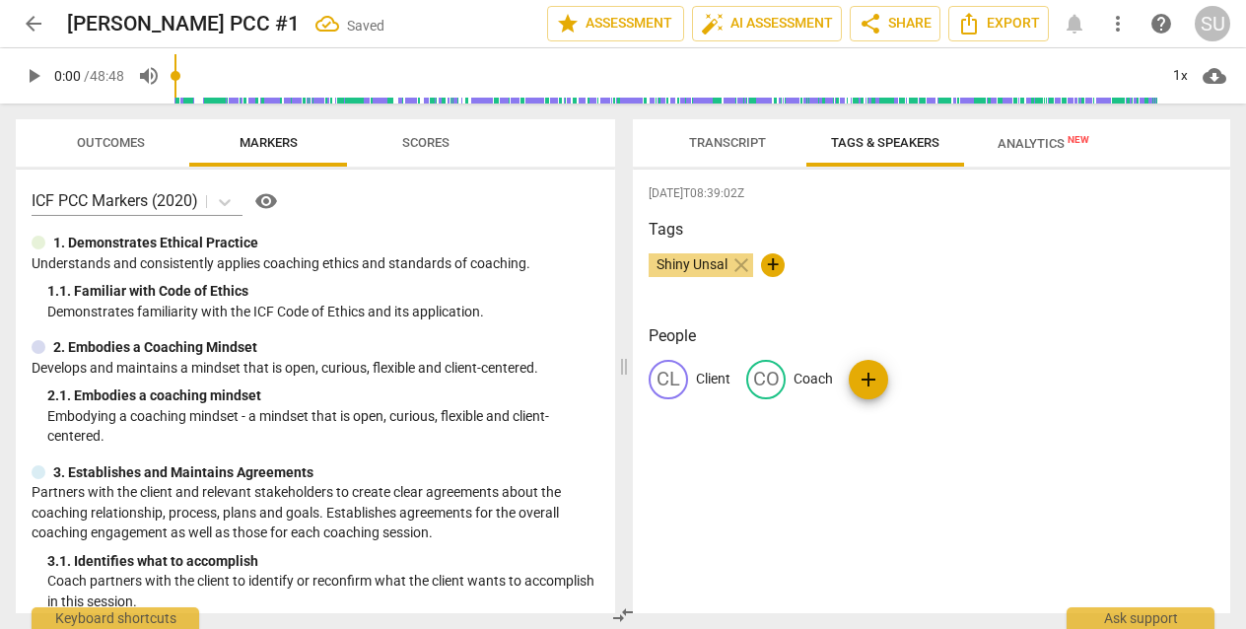
click at [716, 143] on span "Transcript" at bounding box center [727, 142] width 77 height 15
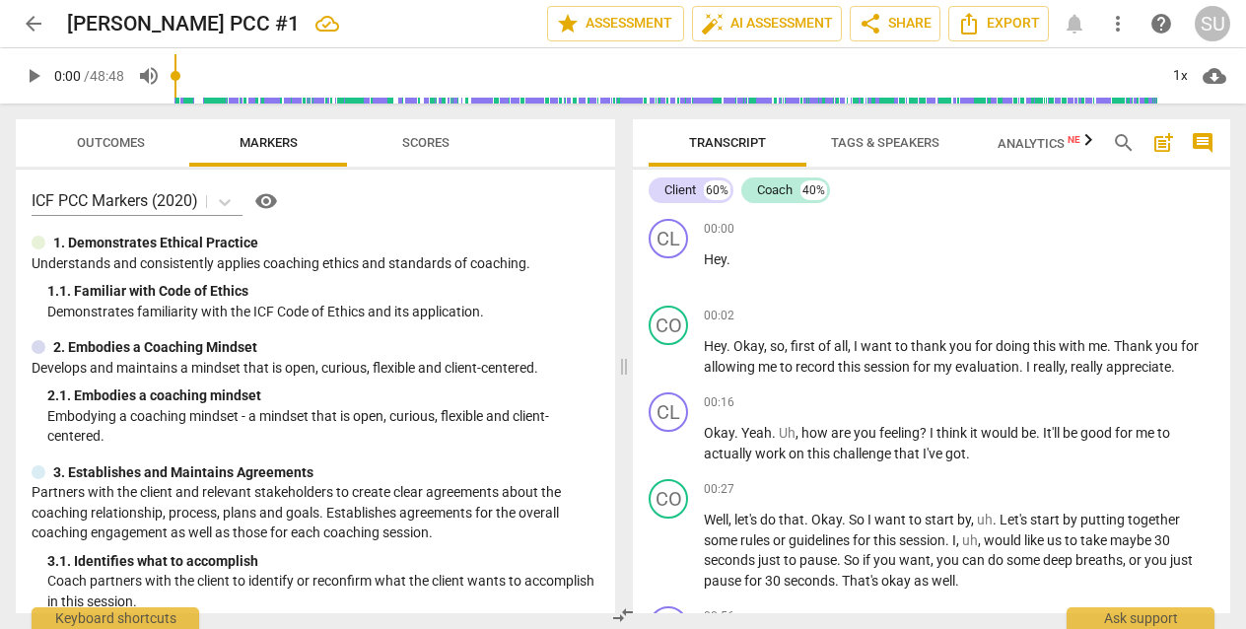
scroll to position [0, 0]
click at [762, 27] on span "auto_fix_high AI Assessment" at bounding box center [767, 24] width 132 height 24
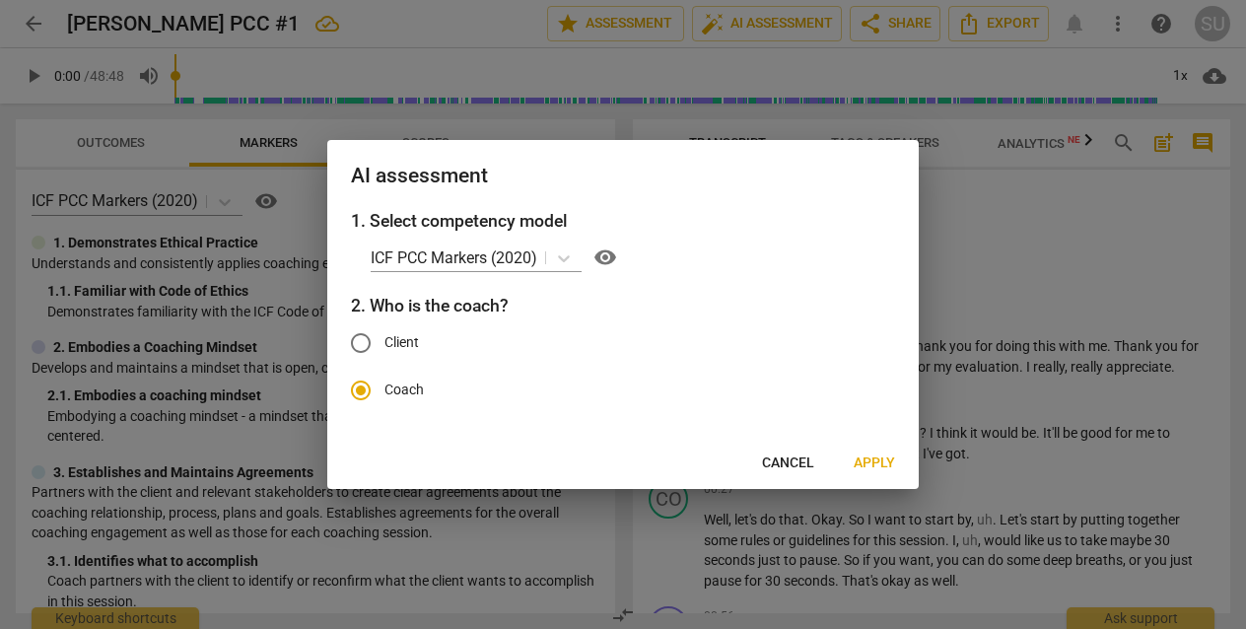
click at [878, 464] on span "Apply" at bounding box center [874, 464] width 41 height 20
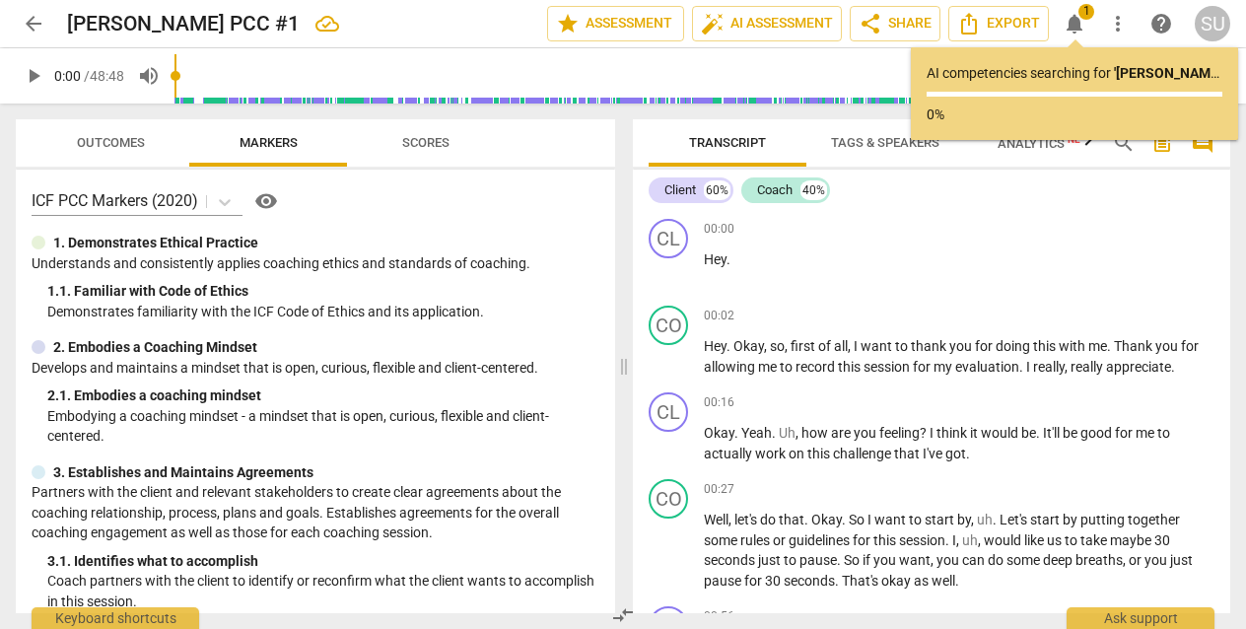
click at [32, 27] on span "arrow_back" at bounding box center [34, 24] width 24 height 24
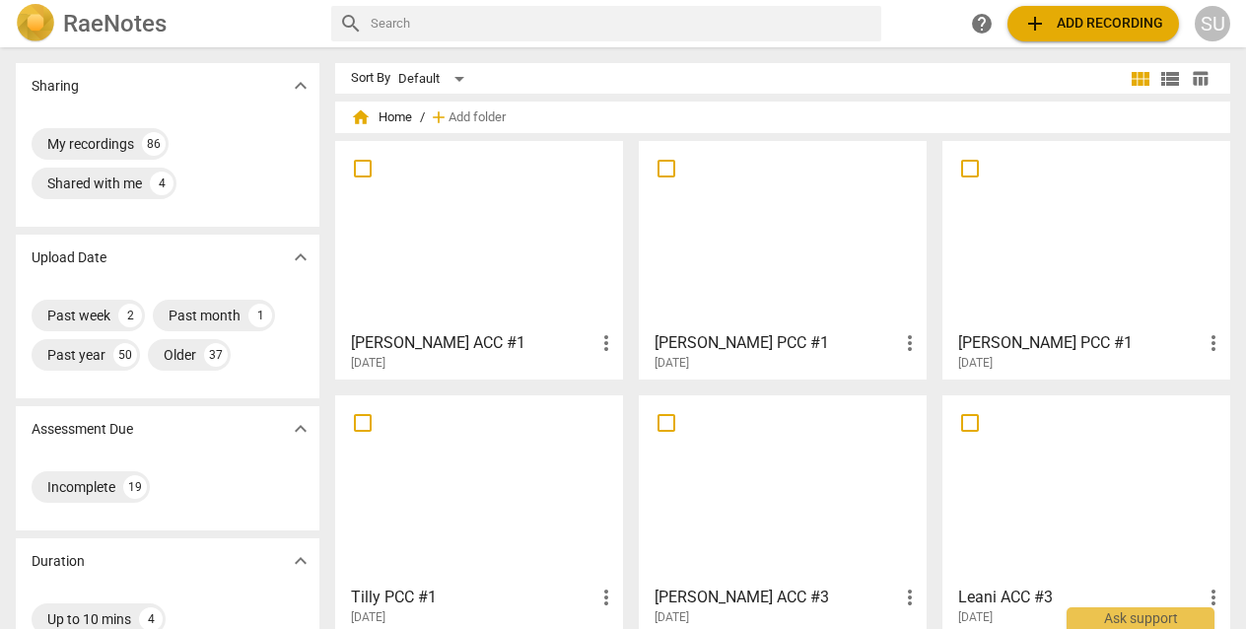
click at [477, 277] on div at bounding box center [479, 235] width 274 height 174
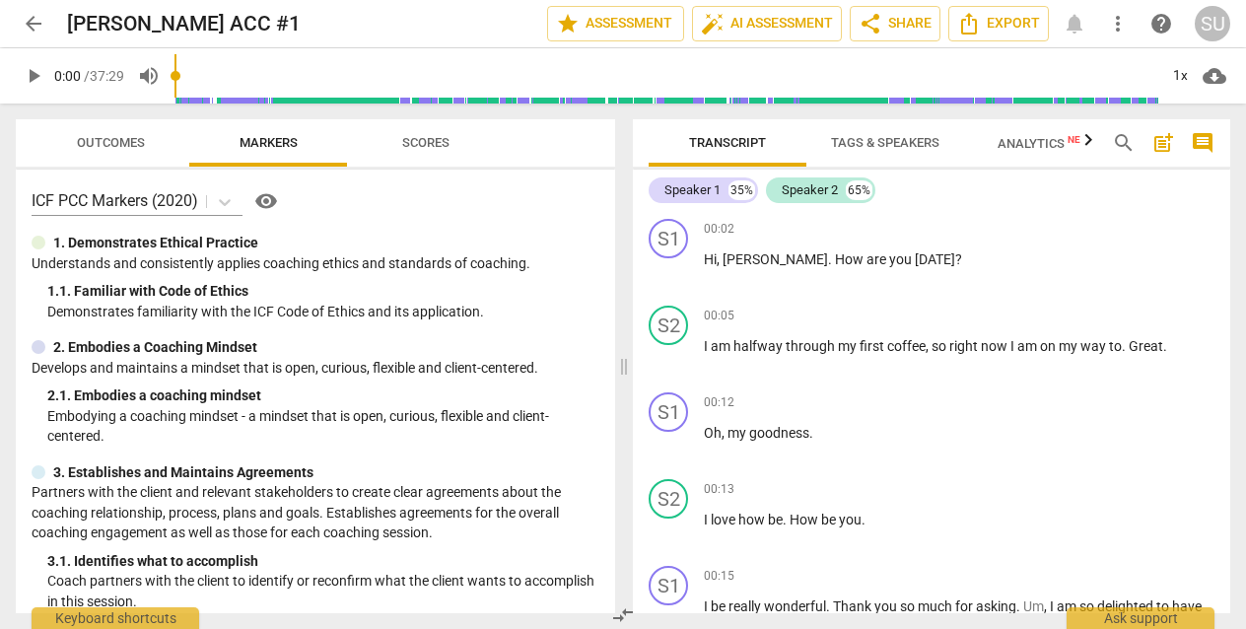
click at [847, 147] on span "Tags & Speakers" at bounding box center [885, 142] width 108 height 15
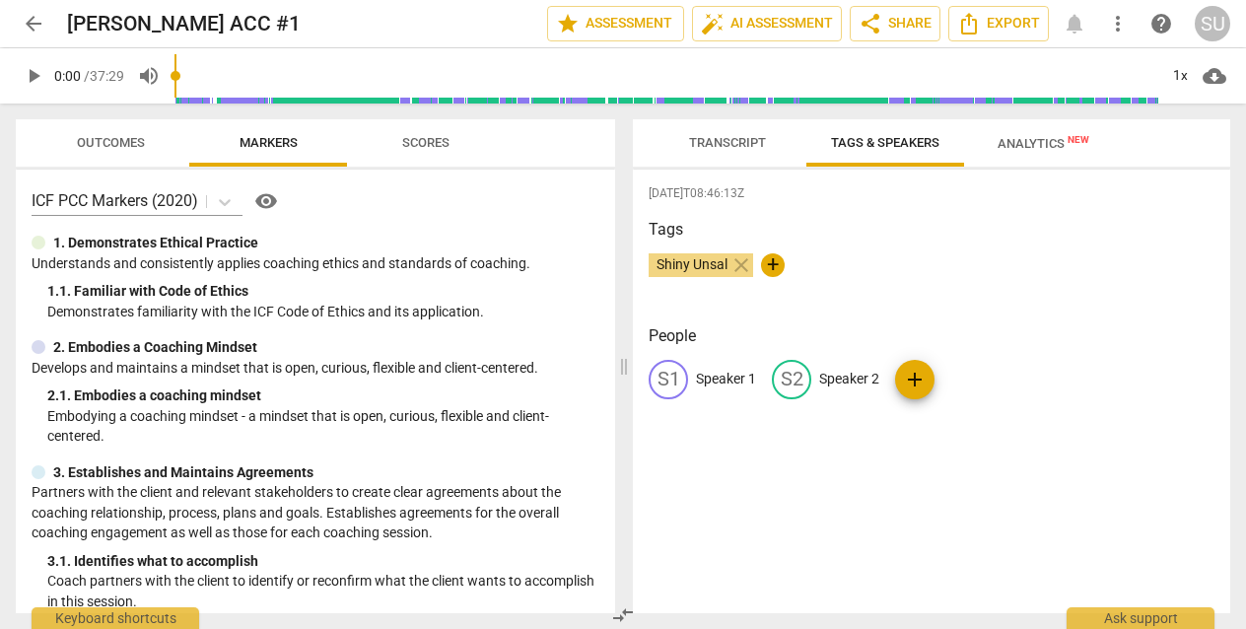
click at [732, 381] on p "Speaker 1" at bounding box center [726, 379] width 60 height 21
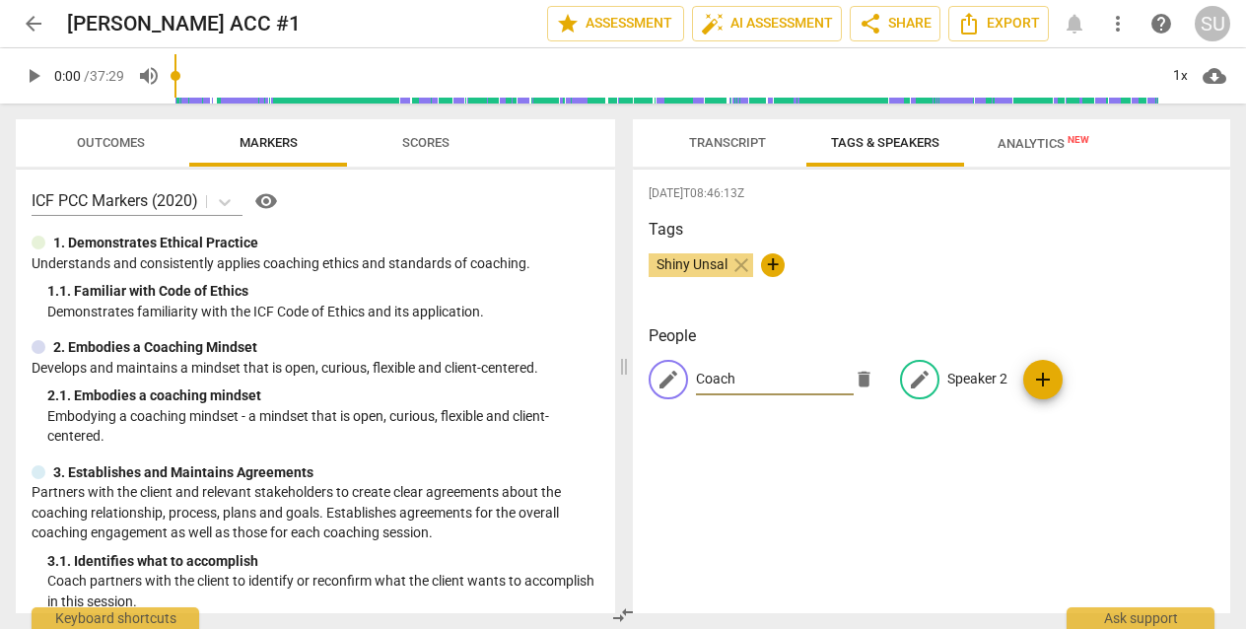
type input "Coach"
click at [973, 386] on p "Speaker 2" at bounding box center [977, 379] width 60 height 21
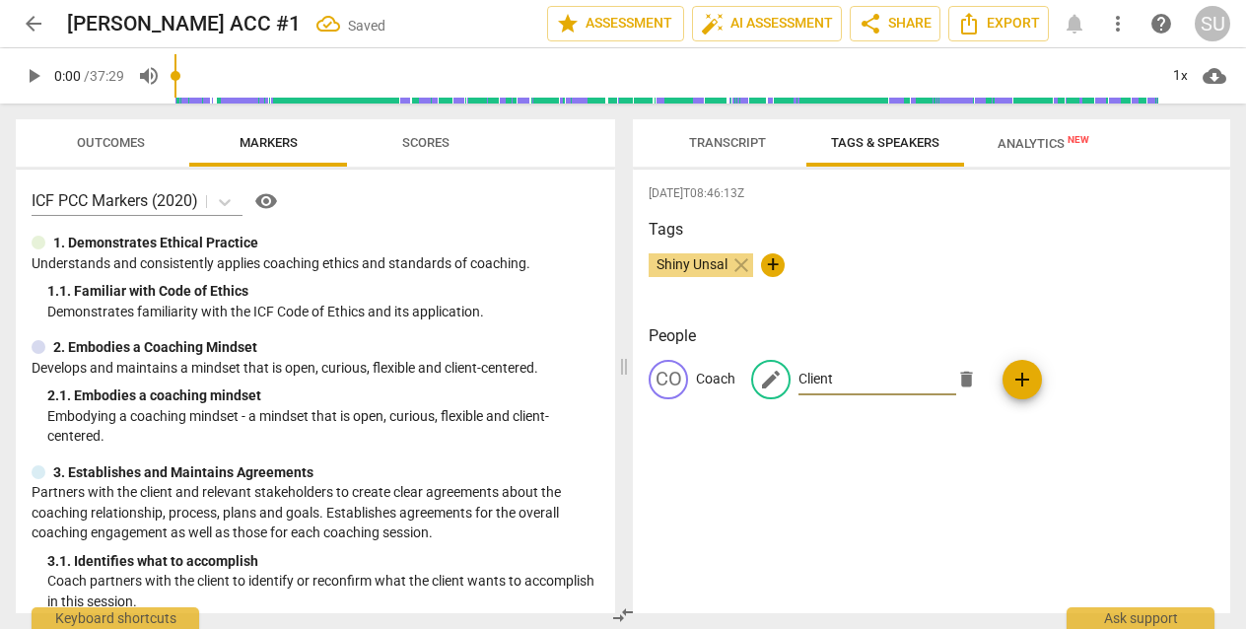
type input "Client"
click at [882, 240] on h3 "Tags" at bounding box center [932, 230] width 566 height 24
click at [714, 155] on span "Transcript" at bounding box center [727, 143] width 124 height 27
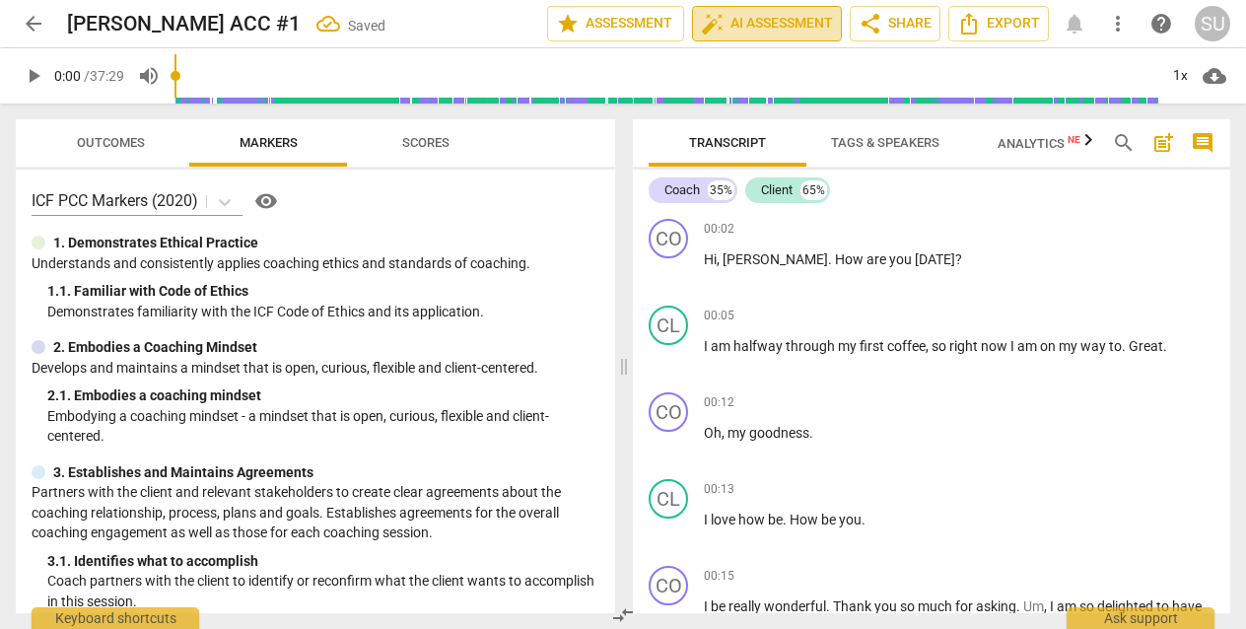
click at [754, 24] on span "auto_fix_high AI Assessment" at bounding box center [767, 24] width 132 height 24
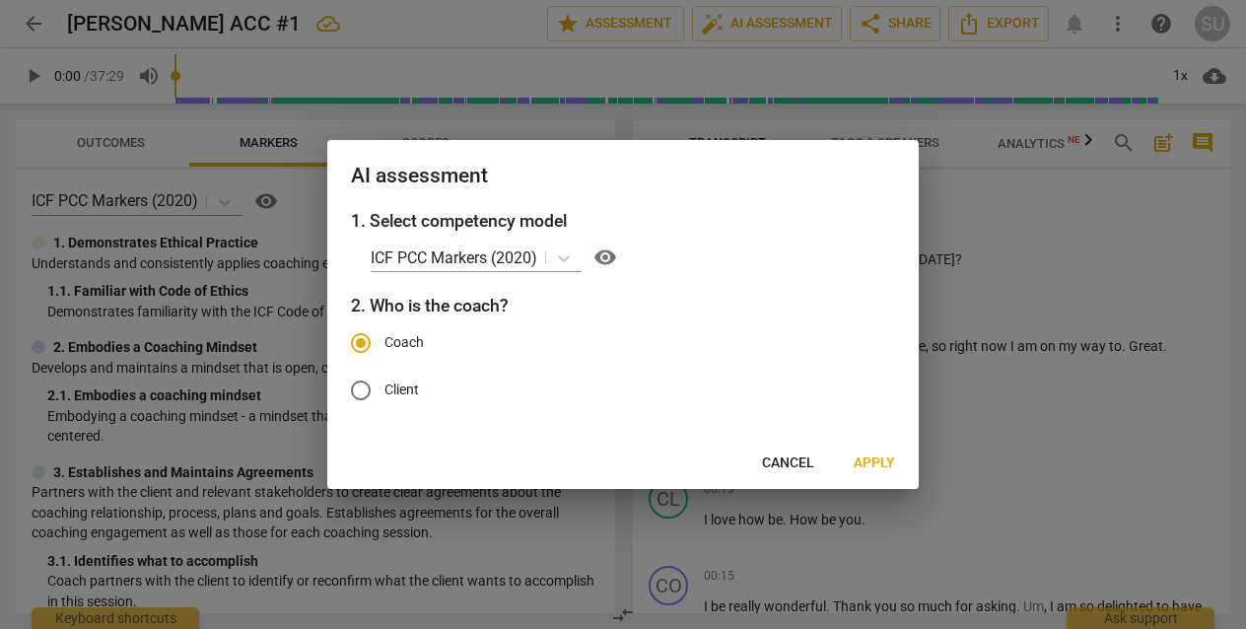
click at [876, 465] on span "Apply" at bounding box center [874, 464] width 41 height 20
